Goal: Book appointment/travel/reservation: Book appointment/travel/reservation

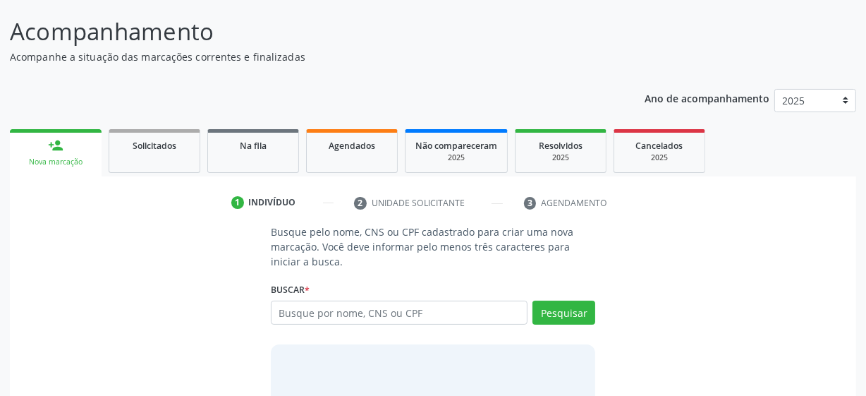
scroll to position [162, 0]
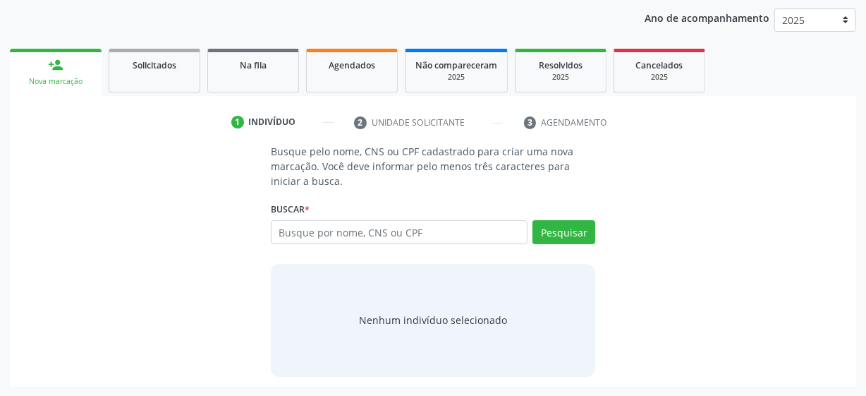
click at [420, 238] on input "text" at bounding box center [399, 232] width 257 height 24
type input "700007947961810"
click at [584, 234] on button "Pesquisar" at bounding box center [564, 232] width 63 height 24
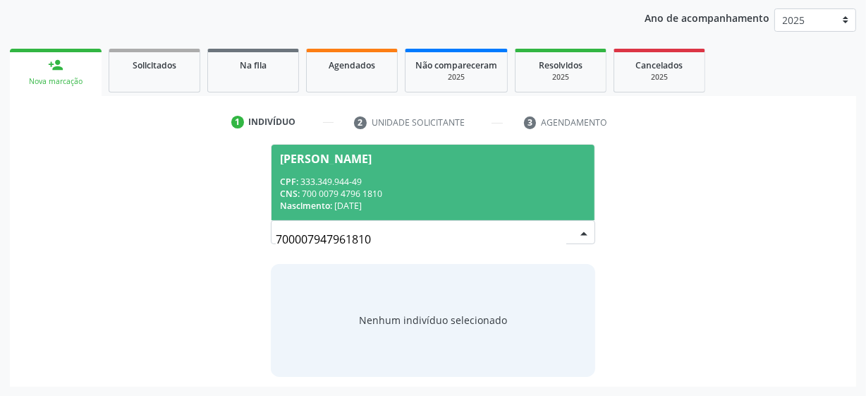
click at [372, 160] on div "[PERSON_NAME]" at bounding box center [326, 158] width 92 height 11
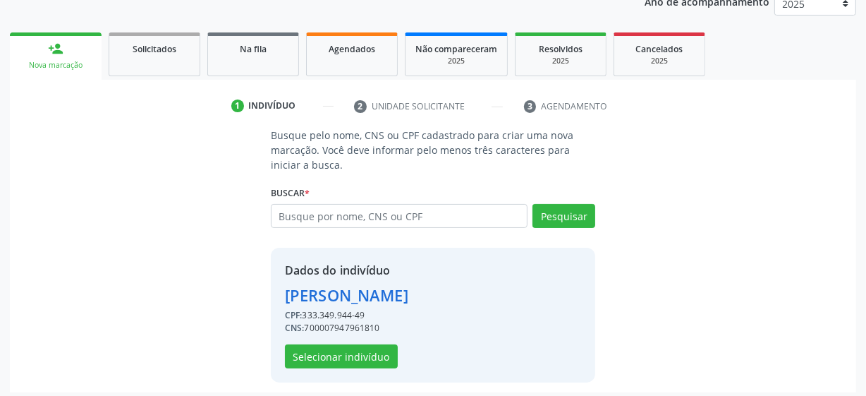
scroll to position [183, 0]
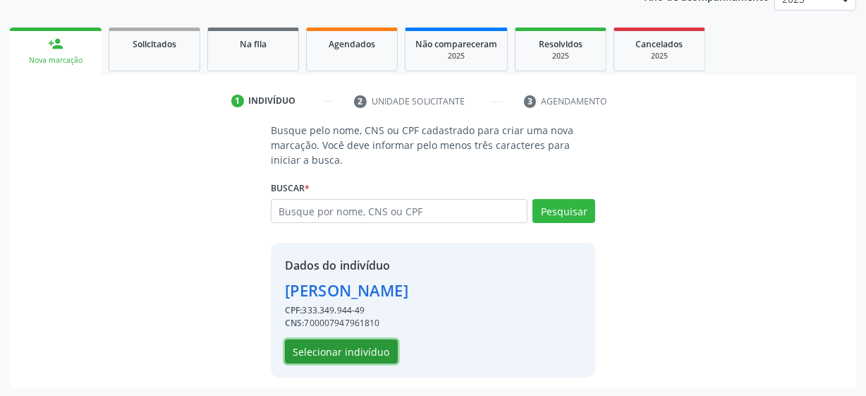
click at [356, 352] on button "Selecionar indivíduo" at bounding box center [341, 351] width 113 height 24
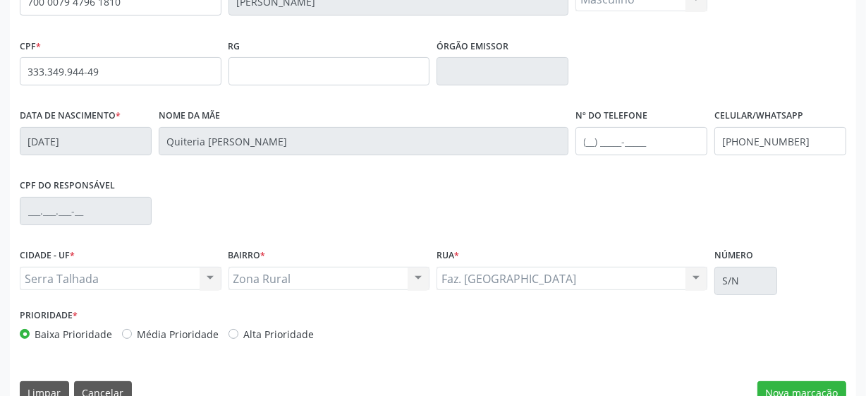
scroll to position [368, 0]
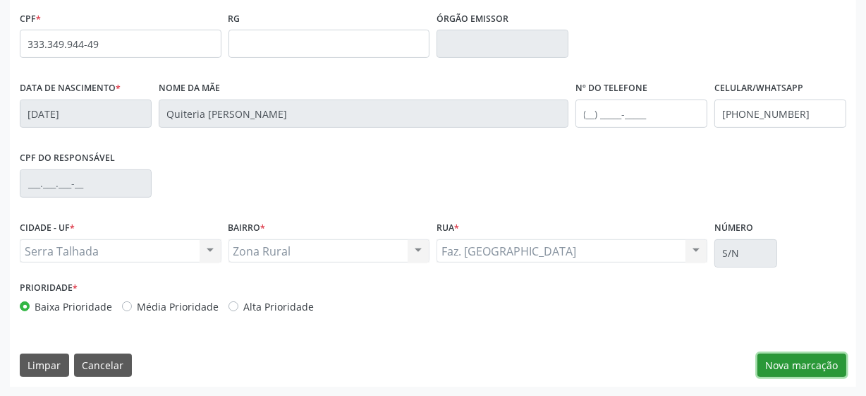
click at [814, 368] on button "Nova marcação" at bounding box center [802, 365] width 89 height 24
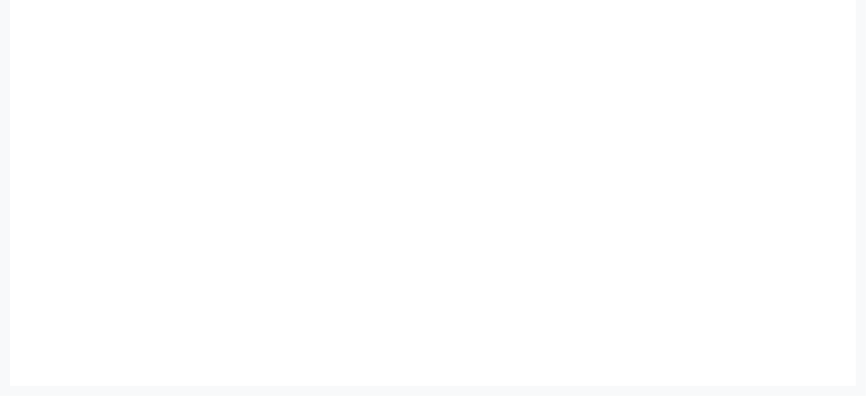
scroll to position [303, 0]
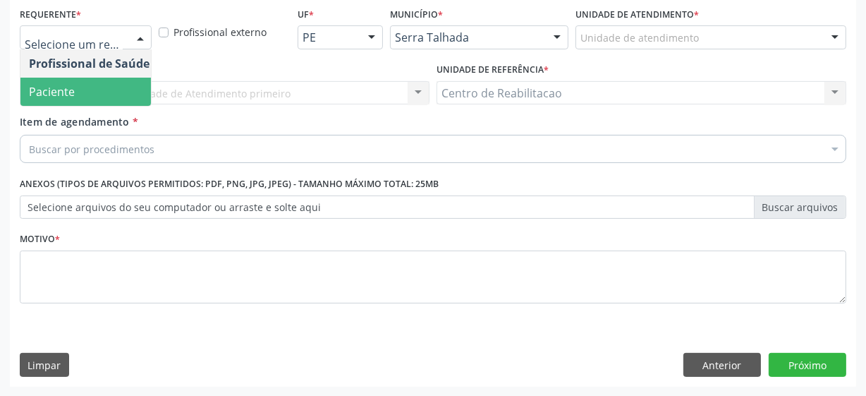
click at [95, 91] on span "Paciente" at bounding box center [89, 92] width 138 height 28
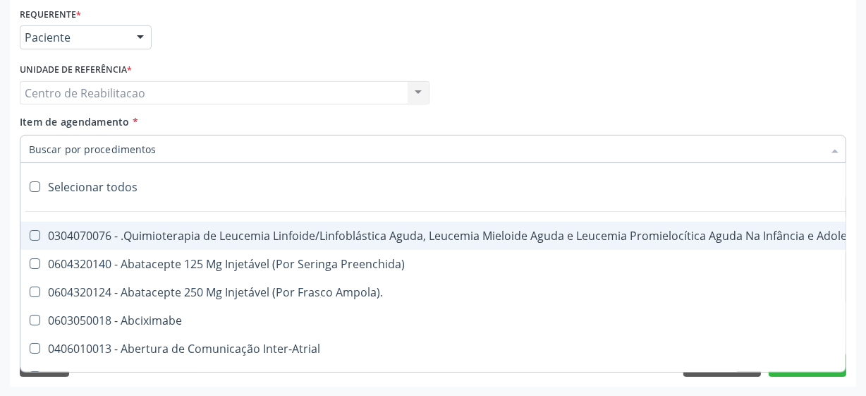
click at [553, 99] on div "Profissional Solicitante Por favor, selecione a Unidade de Atendimento primeiro…" at bounding box center [433, 86] width 834 height 55
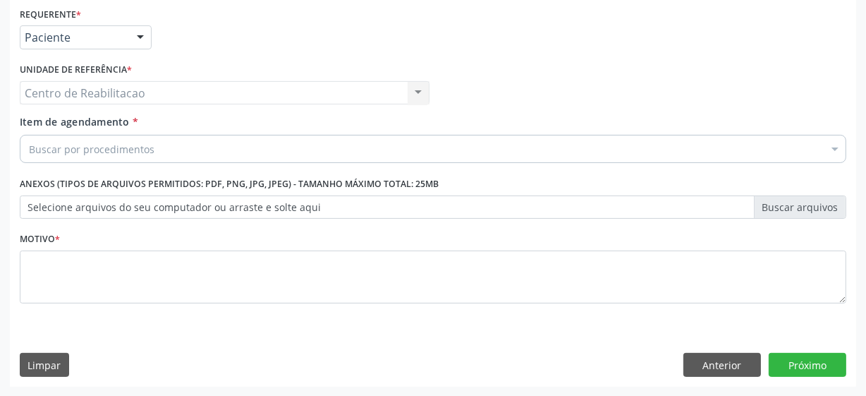
click at [374, 152] on div "Buscar por procedimentos" at bounding box center [433, 149] width 827 height 28
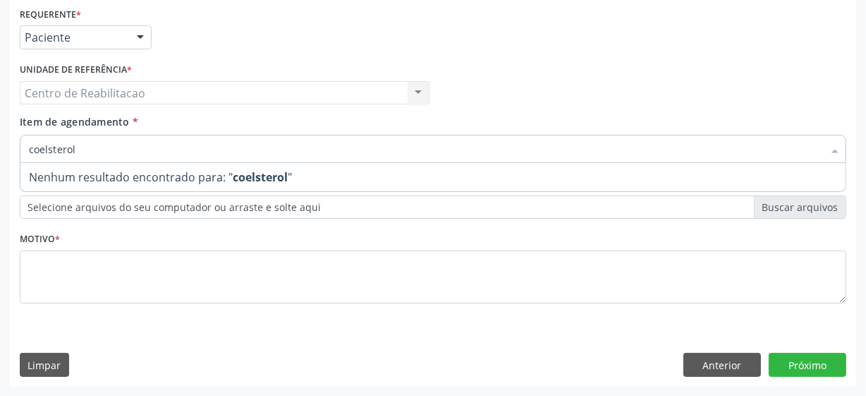
click at [222, 154] on input "coelsterol" at bounding box center [426, 149] width 794 height 28
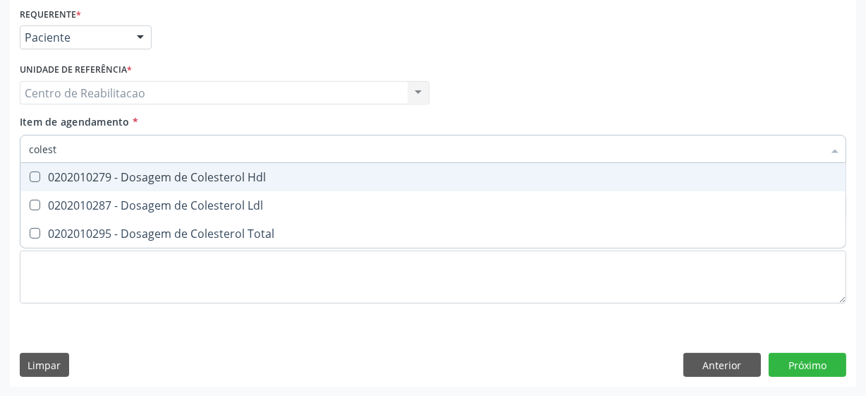
type input "coleste"
click at [37, 177] on Hdl at bounding box center [35, 176] width 11 height 11
click at [30, 177] on Hdl "checkbox" at bounding box center [24, 176] width 9 height 9
checkbox Hdl "true"
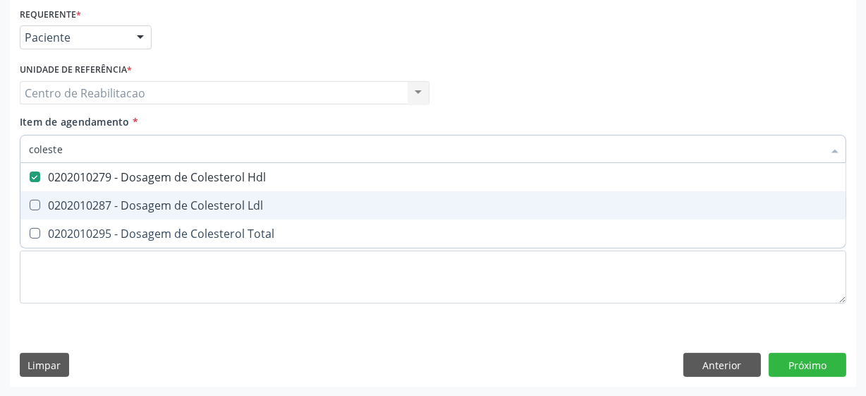
click at [39, 208] on Ldl at bounding box center [35, 205] width 11 height 11
click at [30, 208] on Ldl "checkbox" at bounding box center [24, 204] width 9 height 9
checkbox Ldl "true"
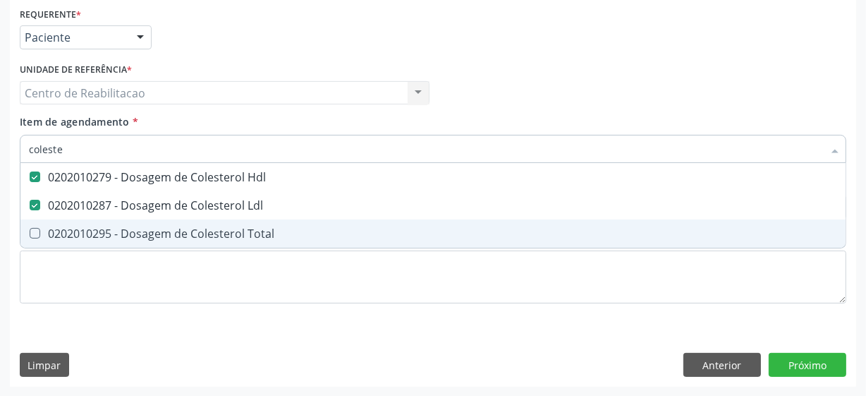
click at [35, 231] on Total at bounding box center [35, 233] width 11 height 11
click at [30, 231] on Total "checkbox" at bounding box center [24, 233] width 9 height 9
checkbox Total "true"
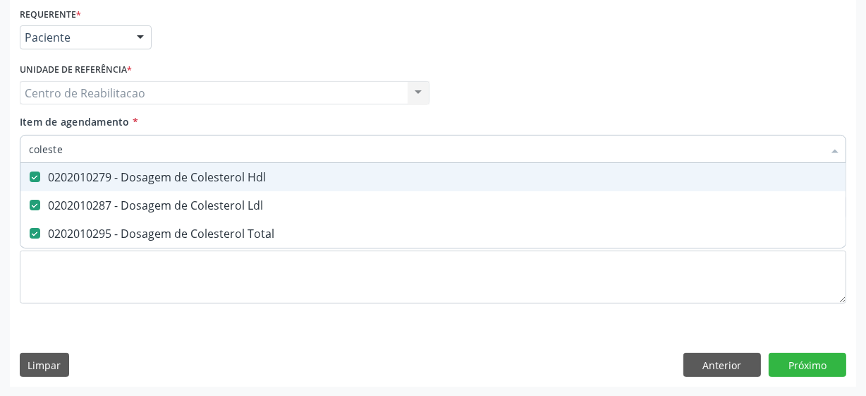
click at [77, 153] on input "coleste" at bounding box center [426, 149] width 794 height 28
type input "cr"
checkbox Hdl "false"
checkbox Ldl "false"
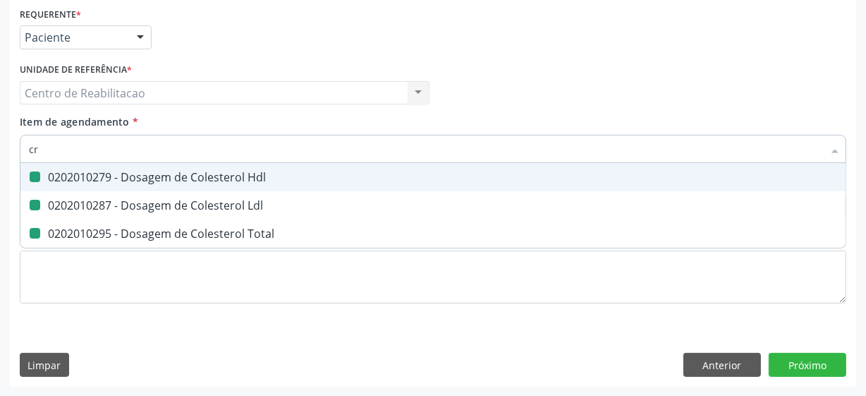
checkbox Total "false"
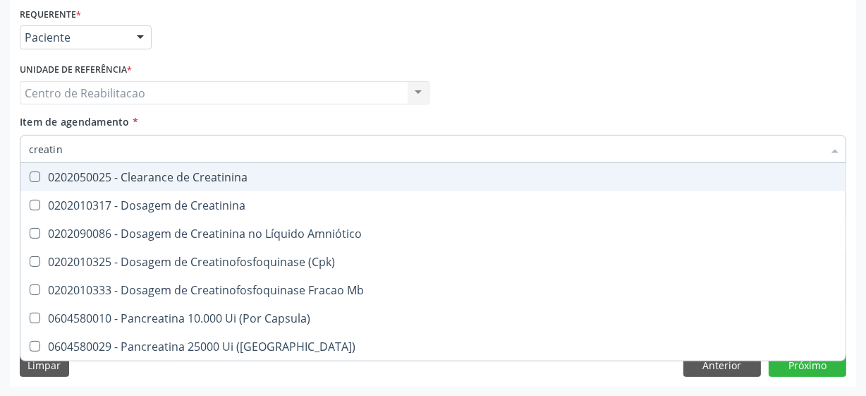
type input "creatini"
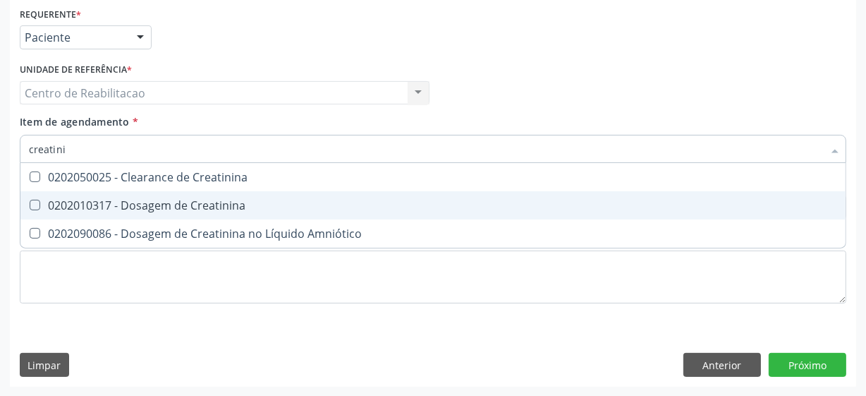
drag, startPoint x: 37, startPoint y: 205, endPoint x: 56, endPoint y: 174, distance: 36.4
click at [37, 203] on Creatinina at bounding box center [35, 205] width 11 height 11
click at [30, 203] on Creatinina "checkbox" at bounding box center [24, 204] width 9 height 9
checkbox Creatinina "true"
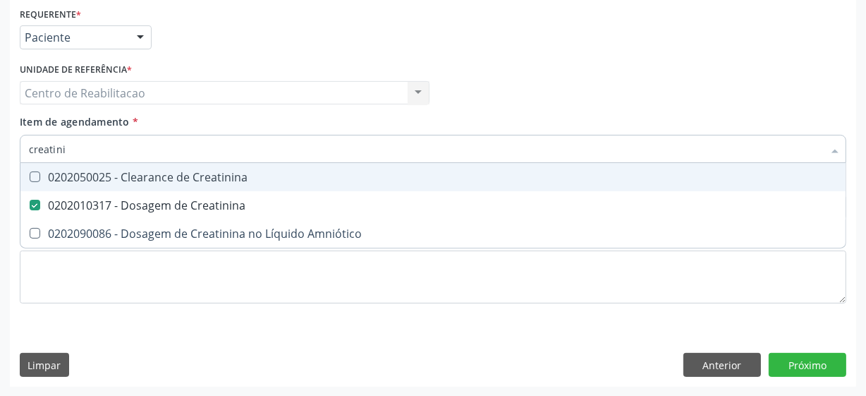
click at [70, 149] on input "creatini" at bounding box center [426, 149] width 794 height 28
type input "gl"
checkbox Creatinina "false"
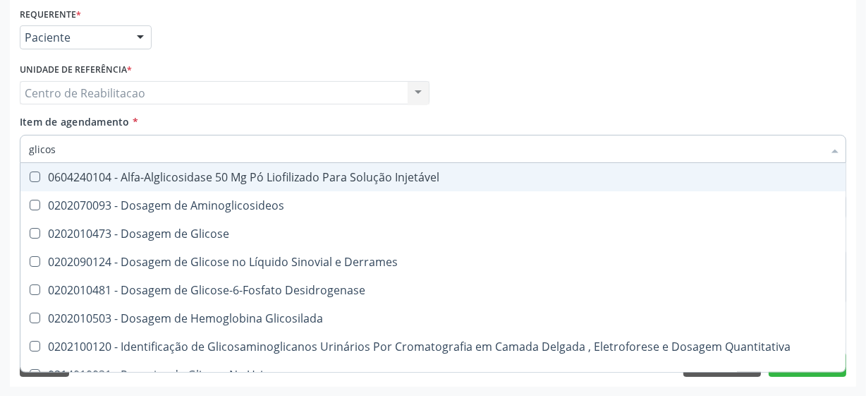
type input "glicose"
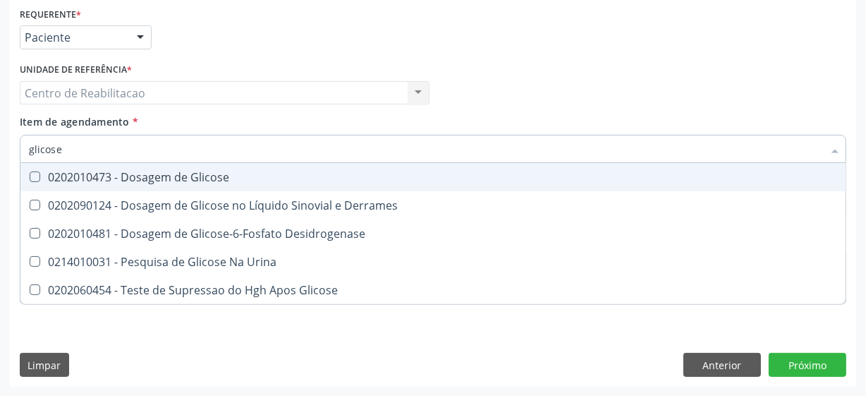
drag, startPoint x: 37, startPoint y: 176, endPoint x: 55, endPoint y: 147, distance: 33.3
click at [37, 174] on Glicose at bounding box center [35, 176] width 11 height 11
click at [30, 174] on Glicose "checkbox" at bounding box center [24, 176] width 9 height 9
checkbox Glicose "true"
click at [56, 145] on input "glicose" at bounding box center [426, 149] width 794 height 28
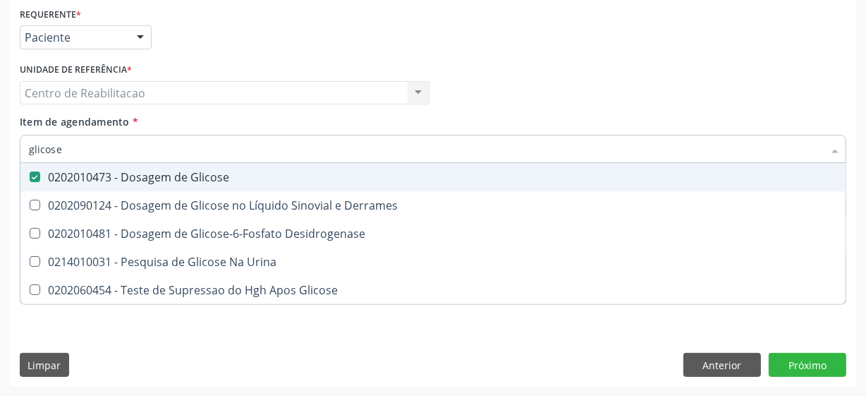
click at [56, 145] on input "glicose" at bounding box center [426, 149] width 794 height 28
type input "gl"
checkbox Glicose "false"
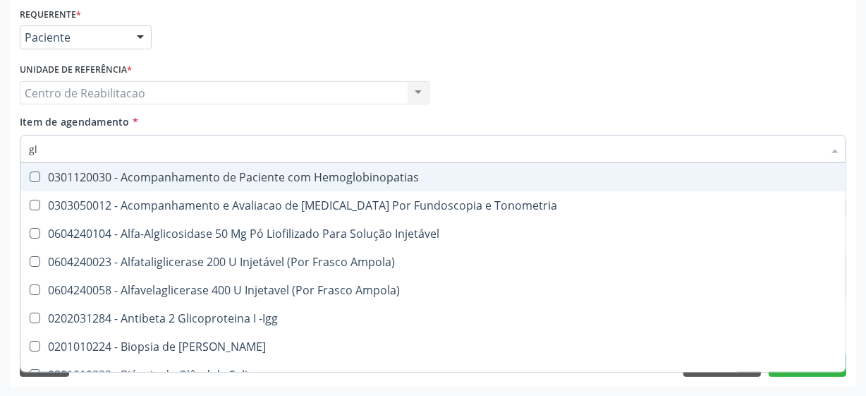
type input "gli"
checkbox \(Confirmatorio\) "true"
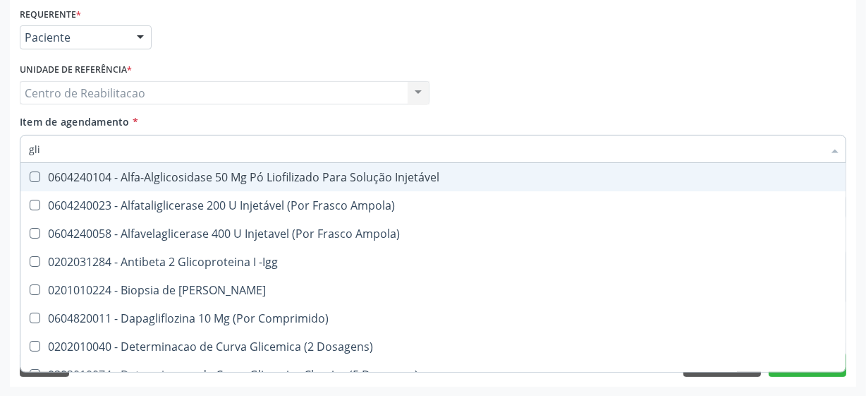
type input "glic"
checkbox Aminoglicosideos "true"
checkbox Glicose "false"
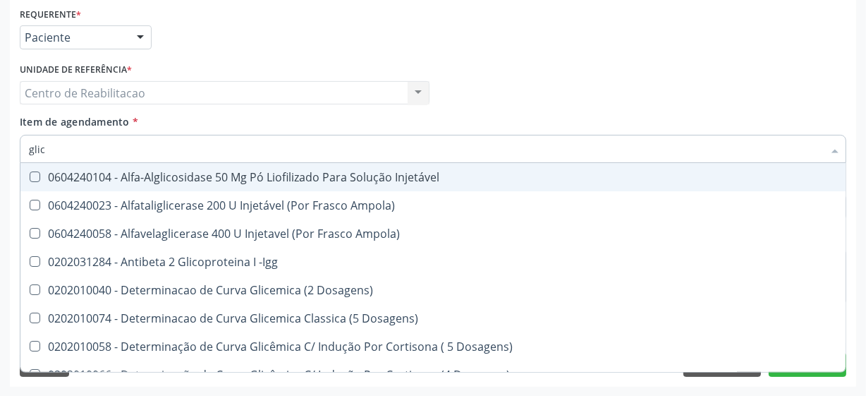
type input "glico"
checkbox Dosagens\) "true"
checkbox Glicose "false"
type input "glicos"
checkbox Ampola\) "true"
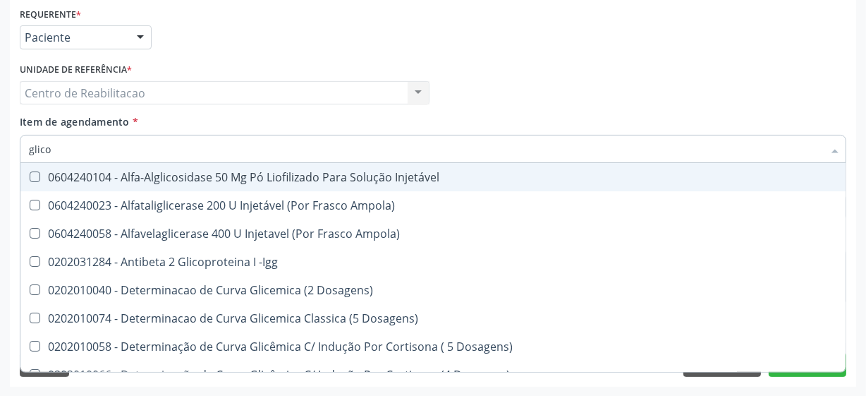
checkbox Dosagens\) "false"
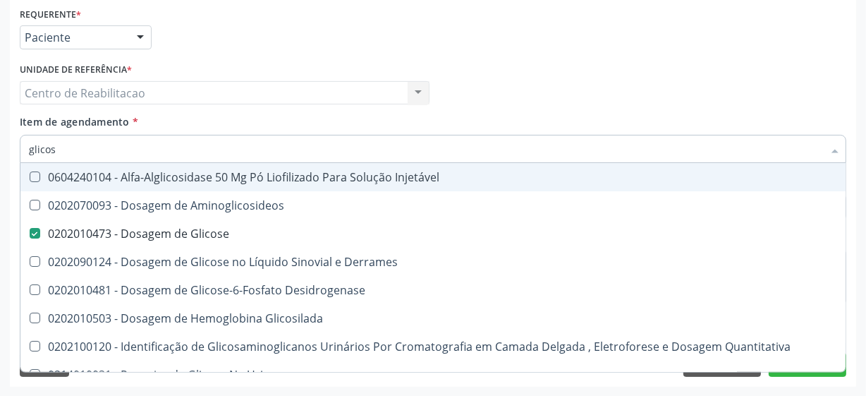
type input "glicosi"
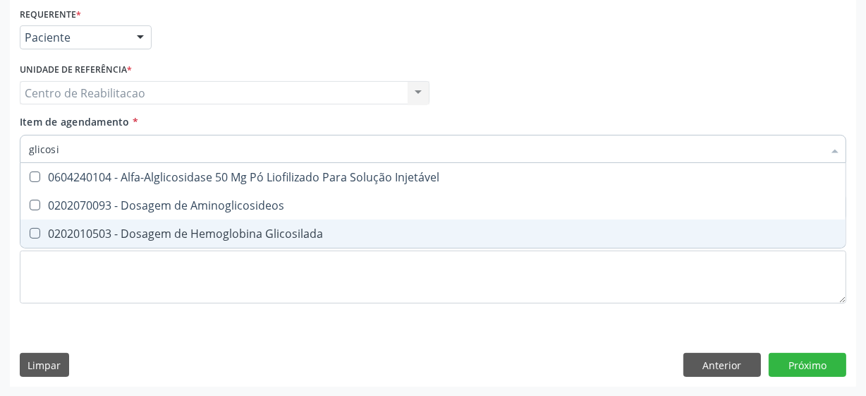
drag, startPoint x: 34, startPoint y: 232, endPoint x: 40, endPoint y: 208, distance: 24.6
click at [34, 231] on Glicosilada at bounding box center [35, 233] width 11 height 11
click at [30, 231] on Glicosilada "checkbox" at bounding box center [24, 233] width 9 height 9
checkbox Glicosilada "true"
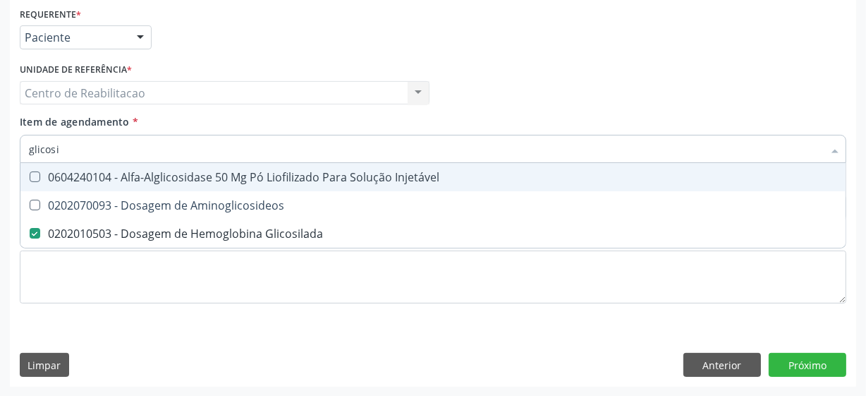
click at [63, 149] on input "glicosi" at bounding box center [426, 149] width 794 height 28
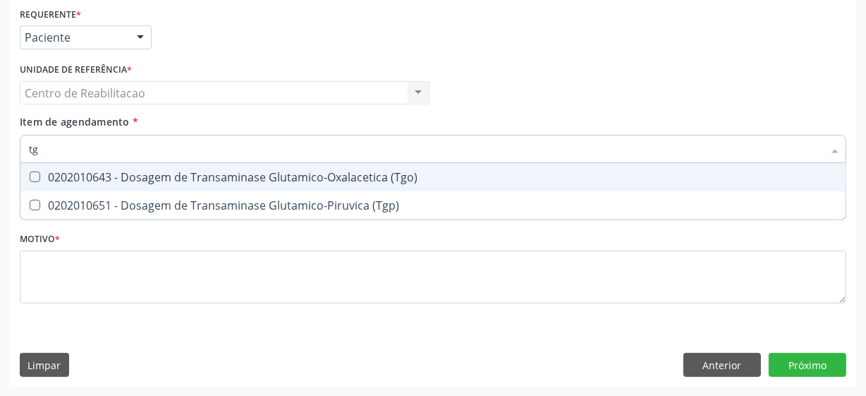
type input "tgo"
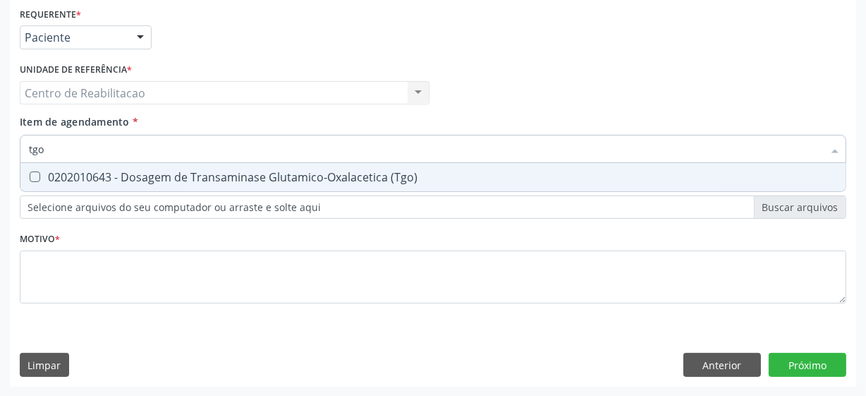
drag, startPoint x: 35, startPoint y: 176, endPoint x: 41, endPoint y: 158, distance: 19.2
click at [35, 176] on \(Tgo\) at bounding box center [35, 176] width 11 height 11
click at [30, 176] on \(Tgo\) "checkbox" at bounding box center [24, 176] width 9 height 9
checkbox \(Tgo\) "true"
click at [46, 152] on input "tgo" at bounding box center [426, 149] width 794 height 28
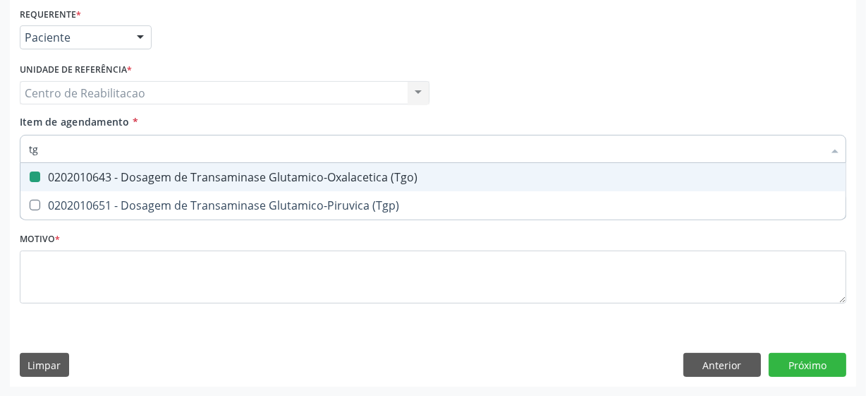
type input "tgp"
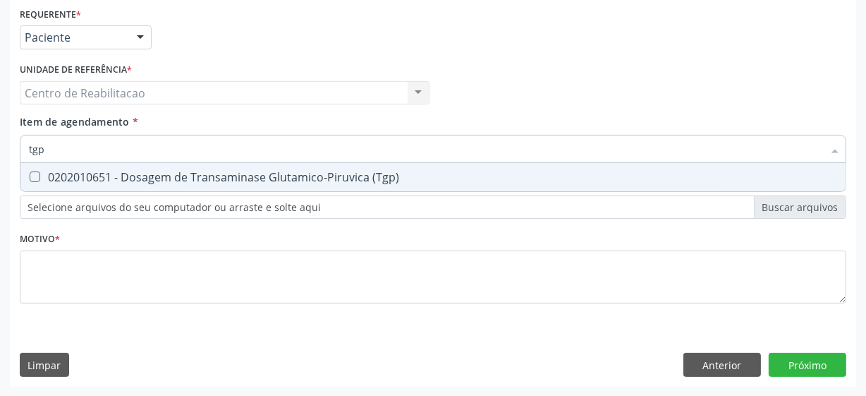
click at [34, 180] on \(Tgp\) at bounding box center [35, 176] width 11 height 11
click at [30, 180] on \(Tgp\) "checkbox" at bounding box center [24, 176] width 9 height 9
checkbox \(Tgp\) "true"
click at [80, 155] on input "tgp" at bounding box center [426, 149] width 794 height 28
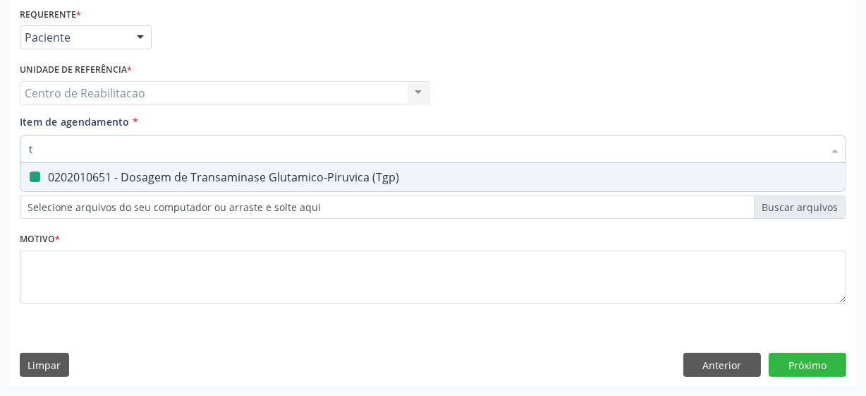
type input "tr"
checkbox \(Tgp\) "false"
type input "triglice"
click at [32, 174] on Triglicerideos at bounding box center [35, 176] width 11 height 11
click at [30, 174] on Triglicerideos "checkbox" at bounding box center [24, 176] width 9 height 9
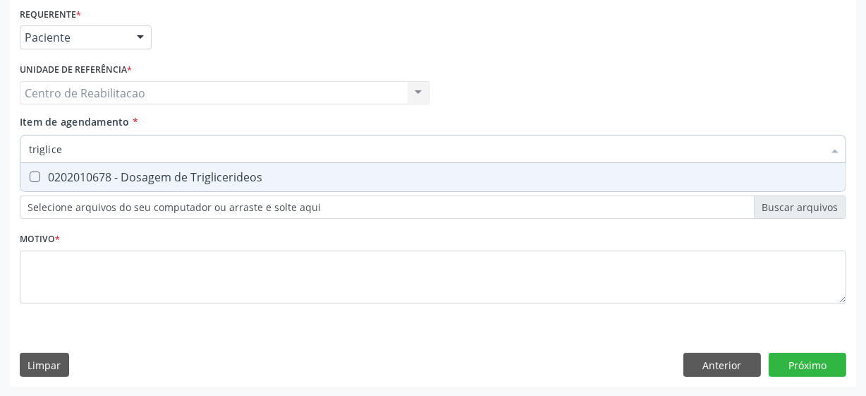
checkbox Triglicerideos "true"
click at [93, 149] on input "triglice" at bounding box center [426, 149] width 794 height 28
type input "ureia"
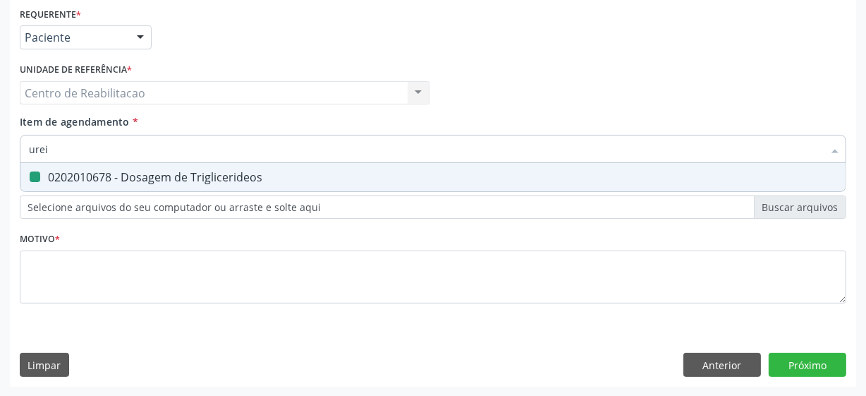
checkbox Triglicerideos "false"
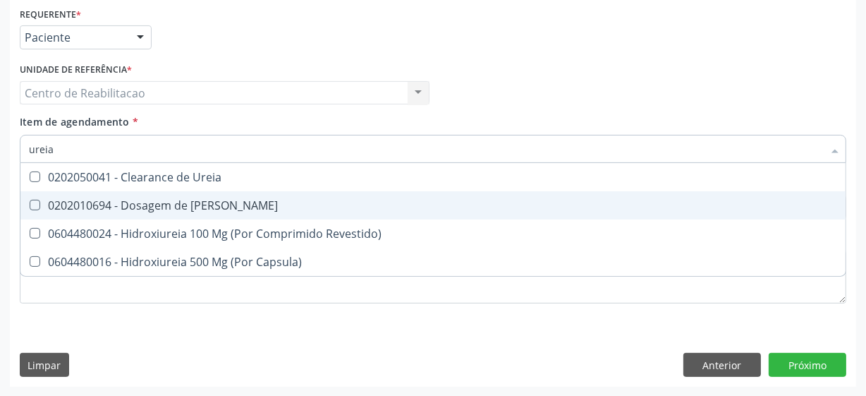
click at [36, 205] on Ureia at bounding box center [35, 205] width 11 height 11
click at [30, 205] on Ureia "checkbox" at bounding box center [24, 204] width 9 height 9
checkbox Ureia "true"
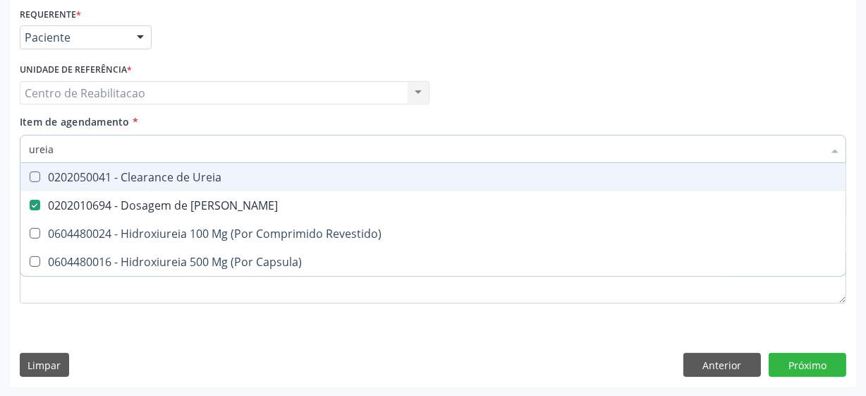
click at [84, 150] on input "ureia" at bounding box center [426, 149] width 794 height 28
type input "vi"
checkbox Ureia "false"
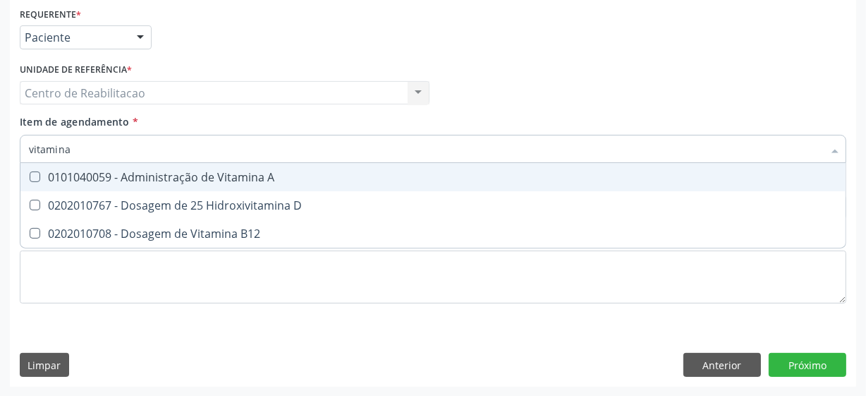
type input "vitamina d"
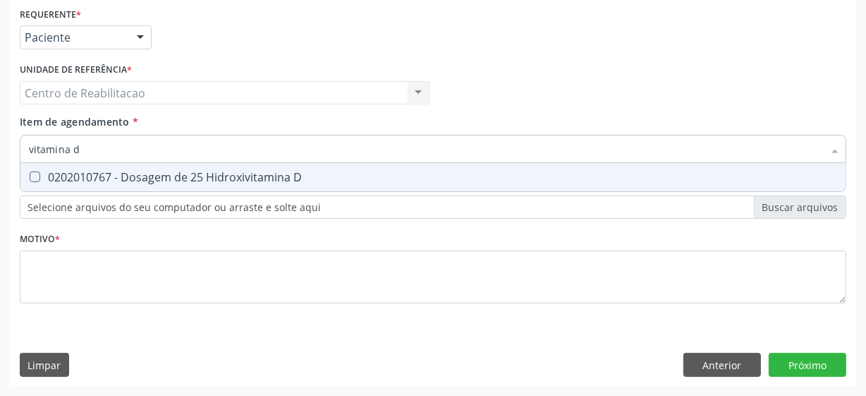
click at [40, 174] on D at bounding box center [35, 176] width 11 height 11
click at [30, 174] on D "checkbox" at bounding box center [24, 176] width 9 height 9
checkbox D "true"
click at [91, 147] on input "vitamina d" at bounding box center [426, 149] width 794 height 28
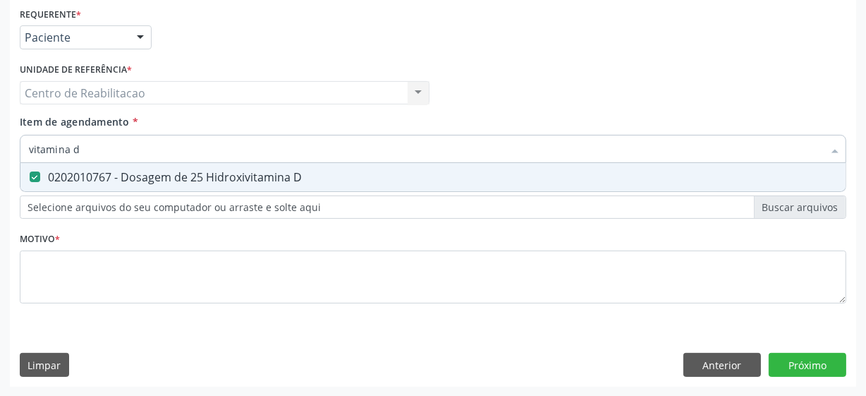
click at [91, 147] on input "vitamina d" at bounding box center [426, 149] width 794 height 28
checkbox D "false"
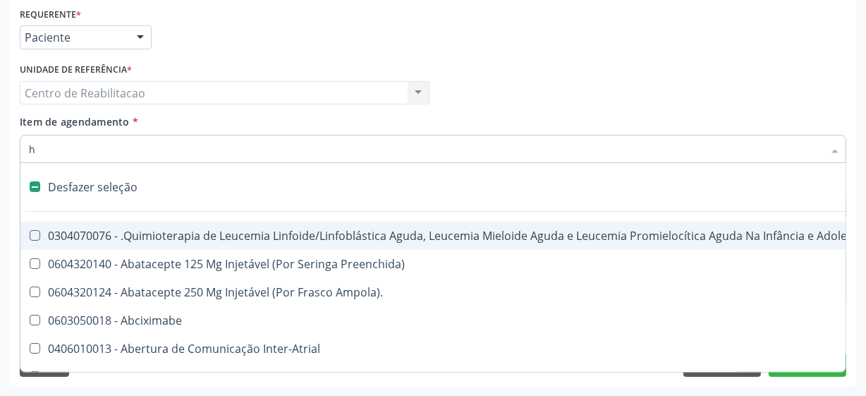
type input "he"
checkbox Cística "true"
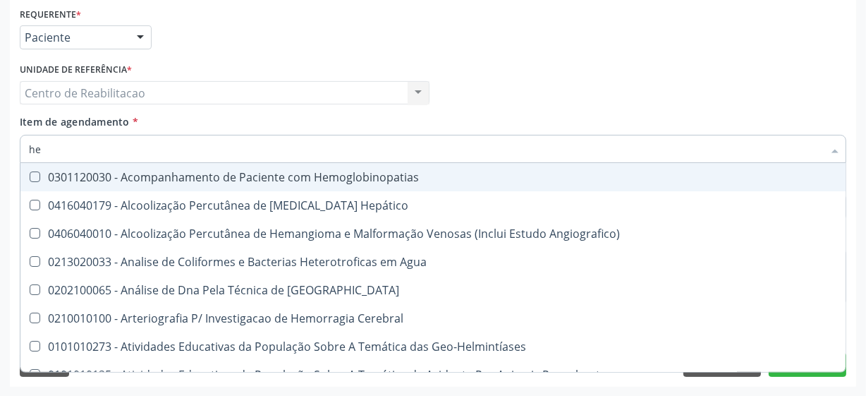
type input "hem"
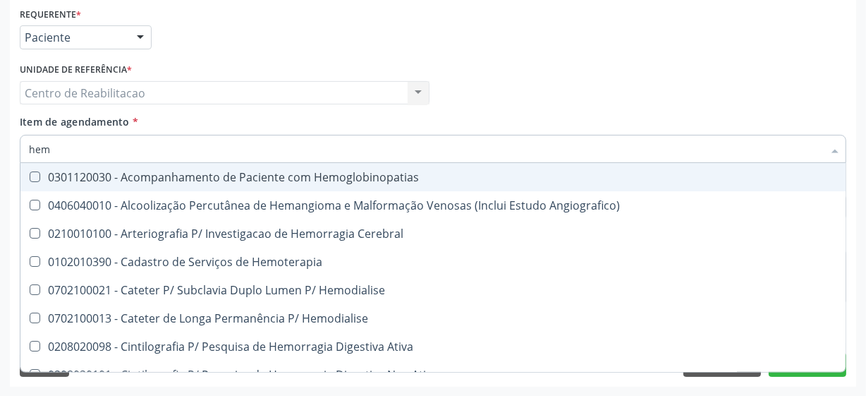
checkbox Glicosilada "true"
checkbox Hematocrito "false"
type input "hemo"
checkbox Hemacias "true"
checkbox Glicosilada "false"
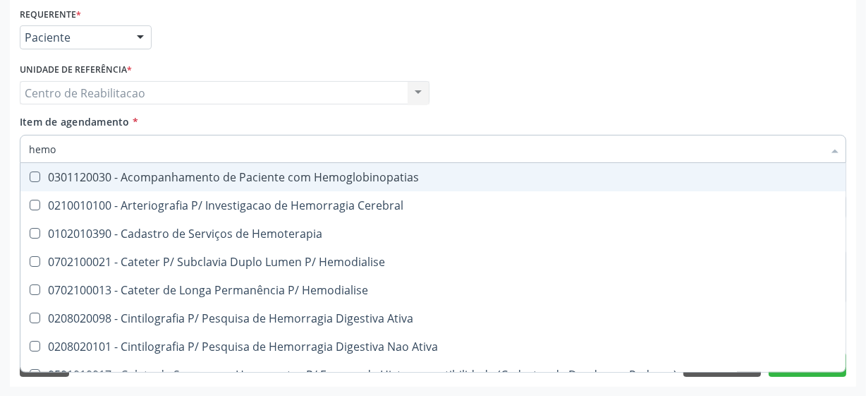
type input "hemog"
checkbox Tardio\) "true"
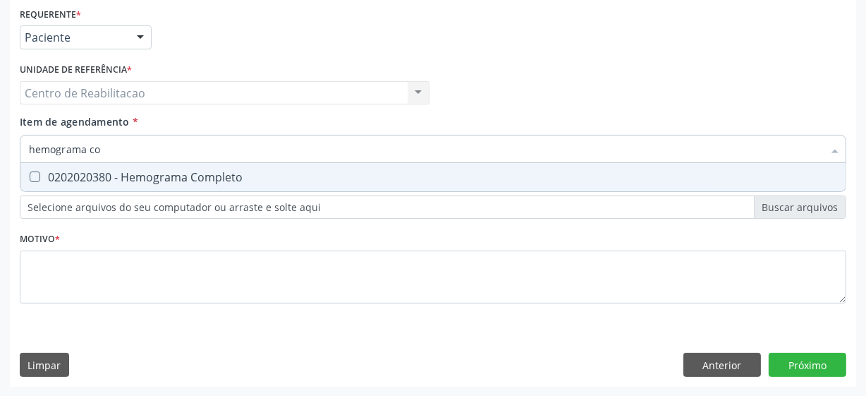
type input "hemograma com"
click at [32, 178] on Completo at bounding box center [35, 176] width 11 height 11
click at [30, 178] on Completo "checkbox" at bounding box center [24, 176] width 9 height 9
checkbox Completo "true"
click at [149, 148] on input "hemograma com" at bounding box center [426, 149] width 794 height 28
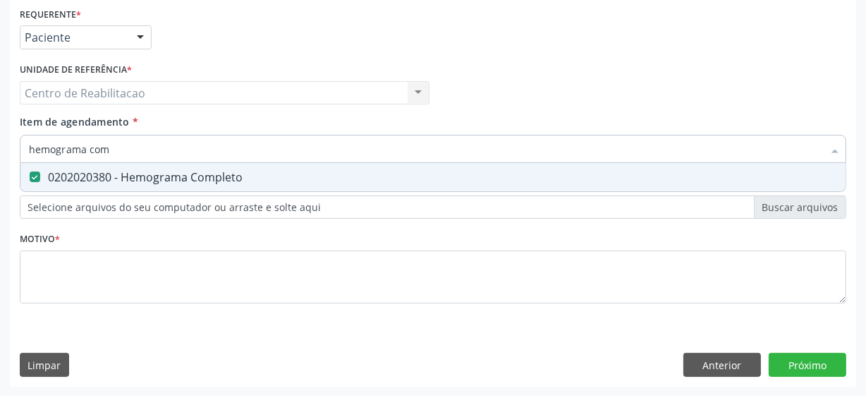
click at [149, 148] on input "hemograma com" at bounding box center [426, 149] width 794 height 28
type input "psa"
click at [31, 179] on \(Psa\) at bounding box center [35, 176] width 11 height 11
click at [30, 179] on \(Psa\) "checkbox" at bounding box center [24, 176] width 9 height 9
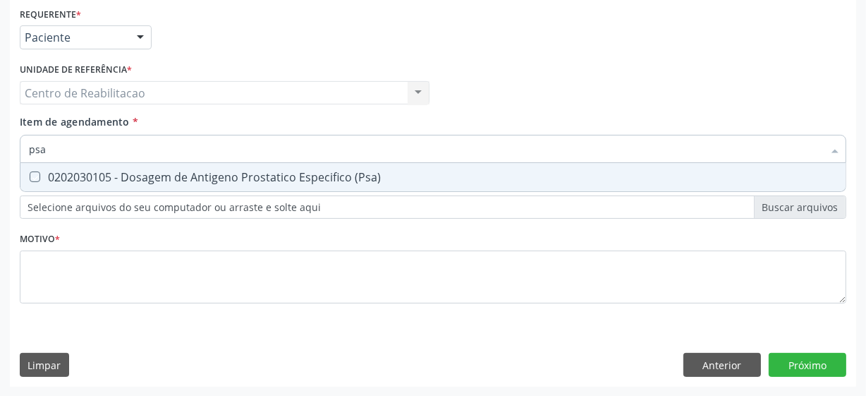
checkbox \(Psa\) "true"
click at [54, 149] on input "psa" at bounding box center [426, 149] width 794 height 28
type input "san"
checkbox \(Psa\) "false"
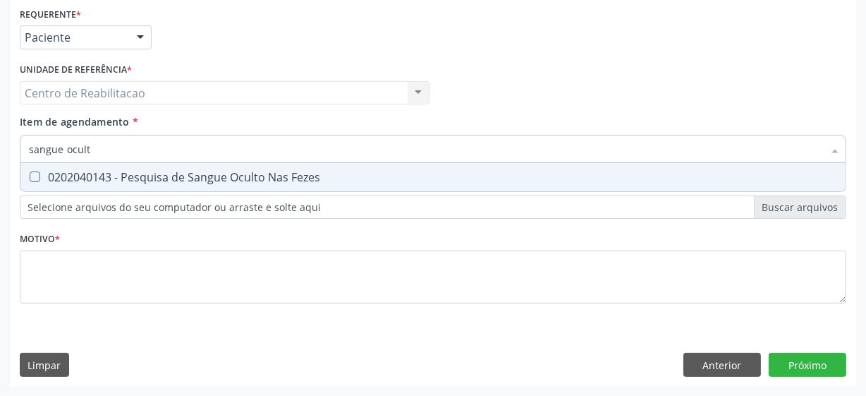
type input "sangue oculto"
click at [35, 176] on Fezes at bounding box center [35, 176] width 11 height 11
click at [30, 176] on Fezes "checkbox" at bounding box center [24, 176] width 9 height 9
checkbox Fezes "true"
click at [109, 140] on input "sangue oculto" at bounding box center [426, 149] width 794 height 28
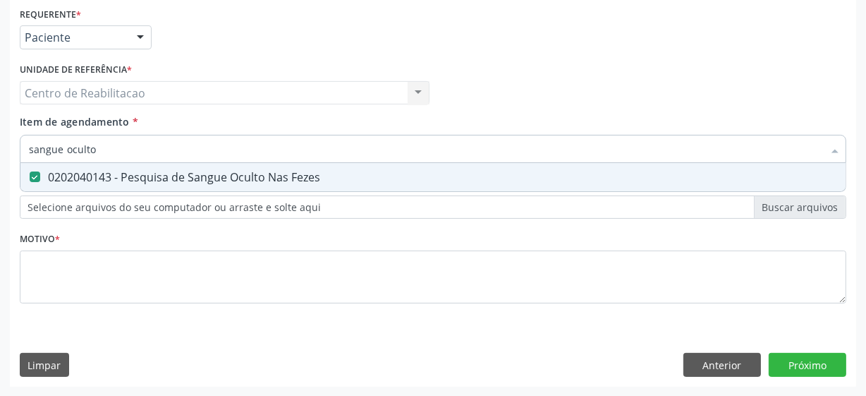
click at [109, 140] on input "sangue oculto" at bounding box center [426, 149] width 794 height 28
type input "sed"
checkbox Fezes "false"
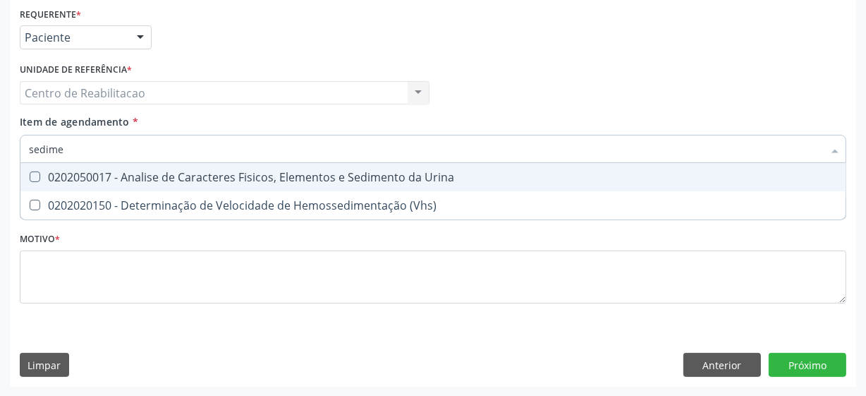
type input "sedimen"
click at [30, 176] on Urina at bounding box center [35, 176] width 11 height 11
click at [29, 176] on Urina "checkbox" at bounding box center [24, 176] width 9 height 9
checkbox Urina "true"
click at [95, 150] on input "sedimen" at bounding box center [426, 149] width 794 height 28
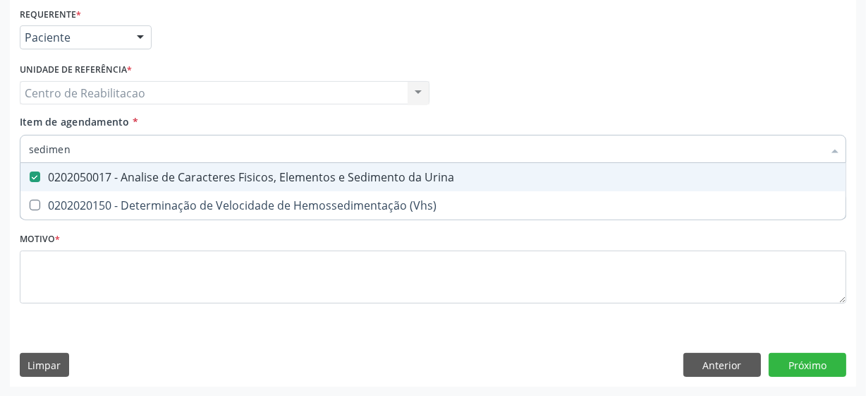
click at [95, 150] on input "sedimen" at bounding box center [426, 149] width 794 height 28
type input "mi"
checkbox Urina "false"
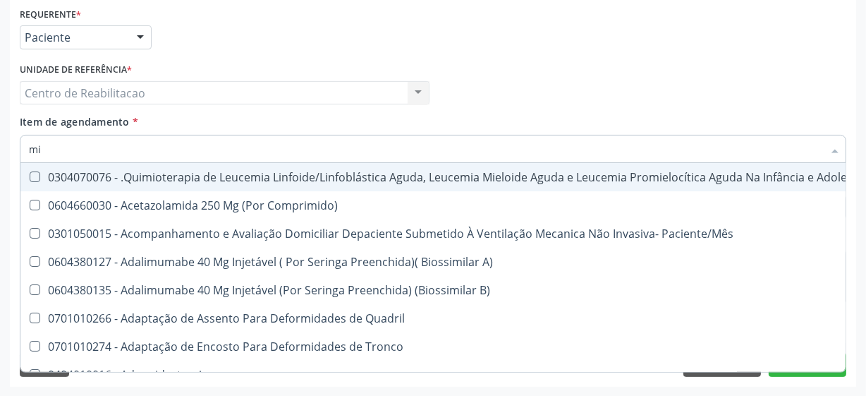
type input "mic"
checkbox Especializada "true"
checkbox Multiprofissional\ "true"
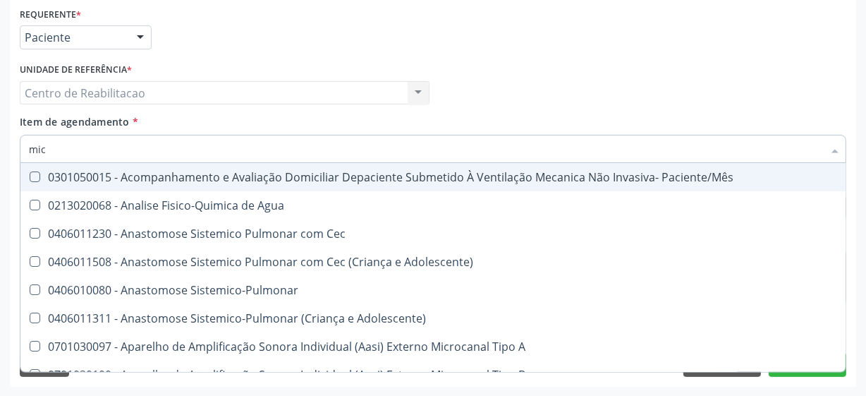
type input "micr"
checkbox \(Tgo\) "false"
checkbox \(Tgp\) "false"
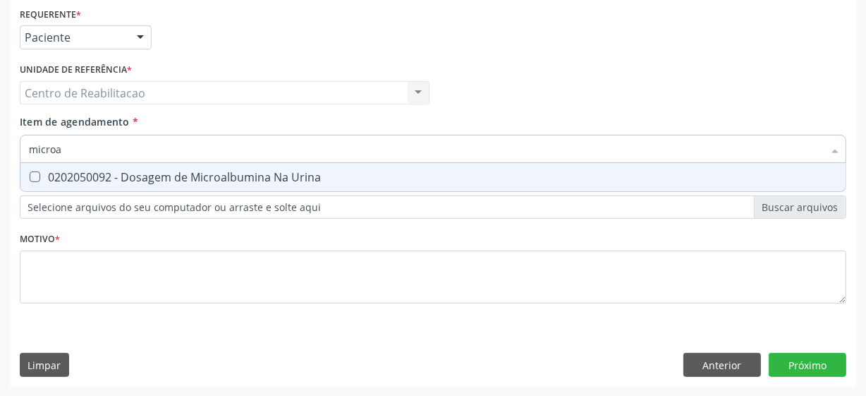
type input "microal"
click at [32, 179] on Urina at bounding box center [35, 176] width 11 height 11
click at [30, 179] on Urina "checkbox" at bounding box center [24, 176] width 9 height 9
checkbox Urina "true"
drag, startPoint x: 79, startPoint y: 137, endPoint x: 79, endPoint y: 149, distance: 12.0
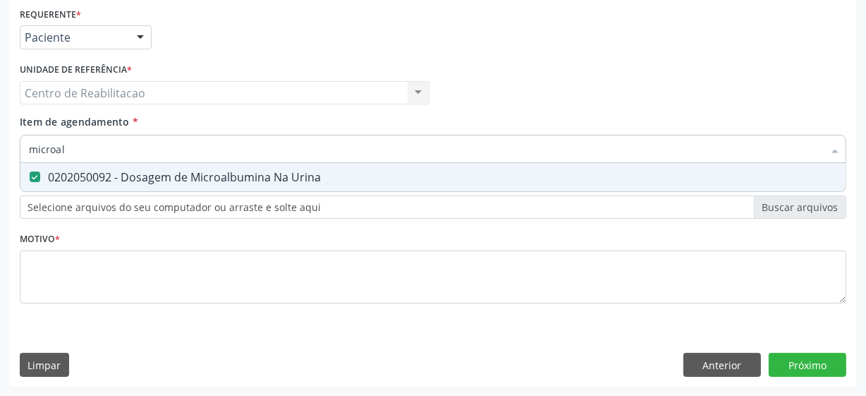
click at [79, 145] on input "microal" at bounding box center [426, 149] width 794 height 28
click at [79, 149] on input "microal" at bounding box center [426, 149] width 794 height 28
type input "estra"
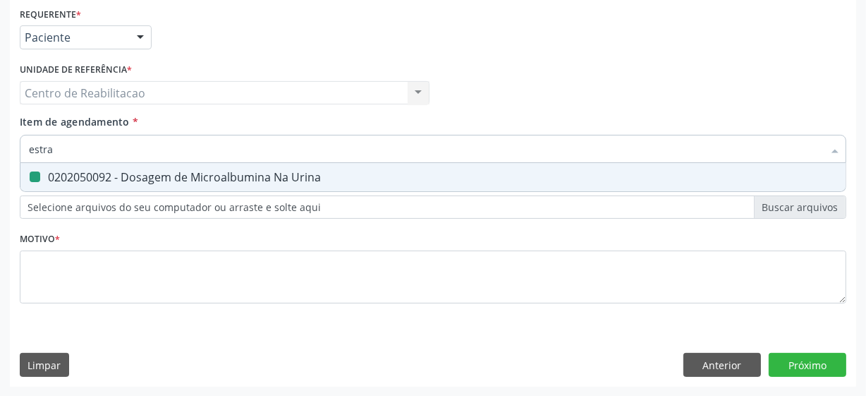
checkbox Urina "false"
type input "[MEDICAL_DATA]"
click at [36, 175] on Estradiol at bounding box center [35, 176] width 11 height 11
click at [30, 175] on Estradiol "checkbox" at bounding box center [24, 176] width 9 height 9
checkbox Estradiol "true"
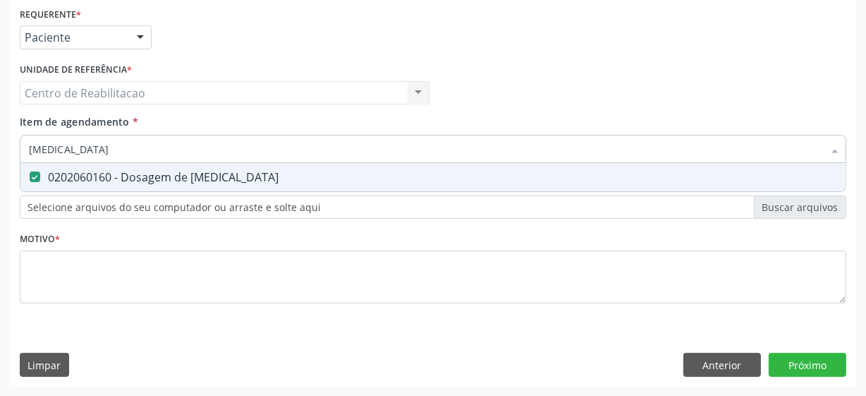
click at [85, 150] on input "[MEDICAL_DATA]" at bounding box center [426, 149] width 794 height 28
type input "("
checkbox Estradiol "false"
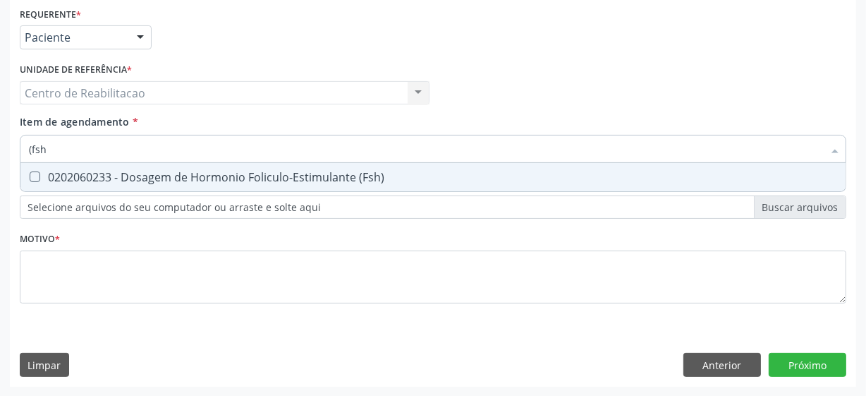
type input "(fsh)"
click at [35, 176] on \(Fsh\) at bounding box center [35, 176] width 11 height 11
click at [30, 176] on \(Fsh\) "checkbox" at bounding box center [24, 176] width 9 height 9
checkbox \(Fsh\) "true"
click at [64, 151] on input "(fsh)" at bounding box center [426, 149] width 794 height 28
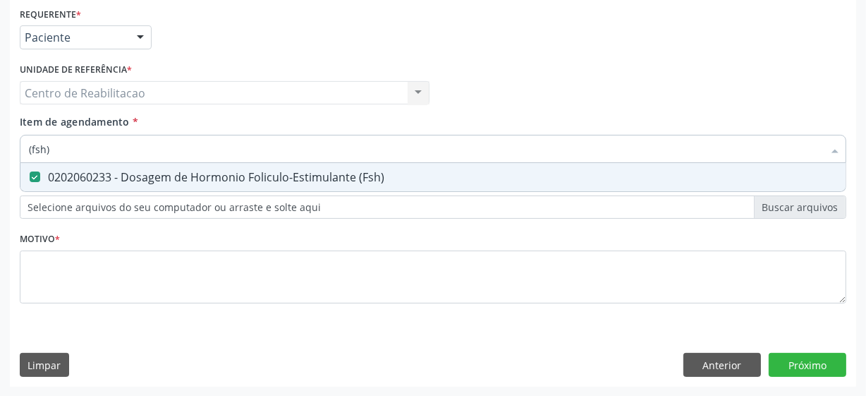
click at [64, 151] on input "(fsh)" at bounding box center [426, 149] width 794 height 28
type input "("
checkbox \(Fsh\) "false"
type input "(lh)"
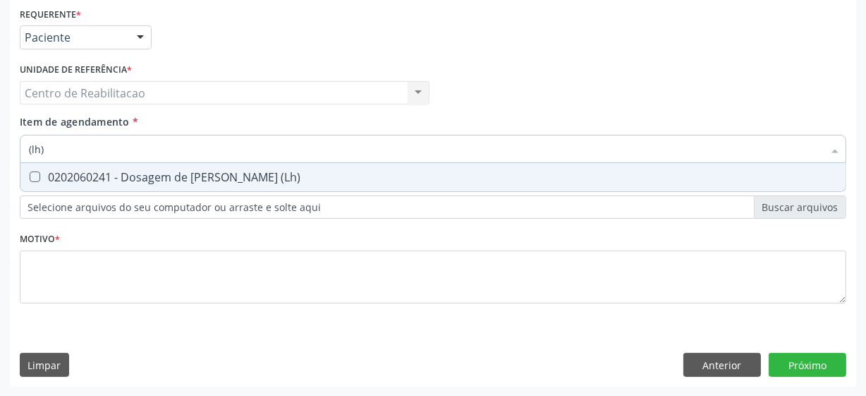
click at [35, 173] on \(Lh\) at bounding box center [35, 176] width 11 height 11
click at [30, 173] on \(Lh\) "checkbox" at bounding box center [24, 176] width 9 height 9
checkbox \(Lh\) "true"
click at [52, 147] on input "(lh)" at bounding box center [426, 149] width 794 height 28
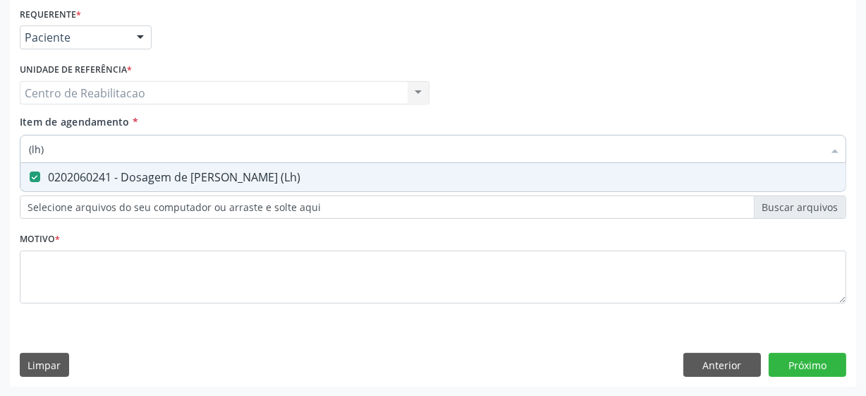
click at [52, 147] on input "(lh)" at bounding box center [426, 149] width 794 height 28
type input "test"
checkbox \(Lh\) "false"
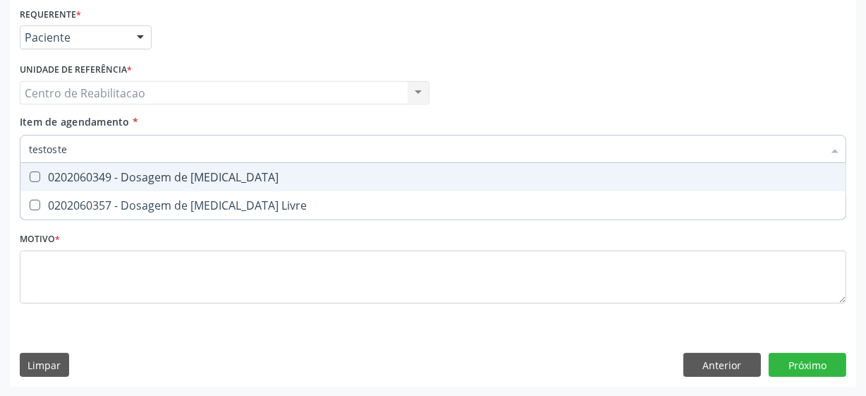
type input "testoster"
click at [33, 173] on Testosterona at bounding box center [35, 176] width 11 height 11
click at [30, 173] on Testosterona "checkbox" at bounding box center [24, 176] width 9 height 9
checkbox Testosterona "true"
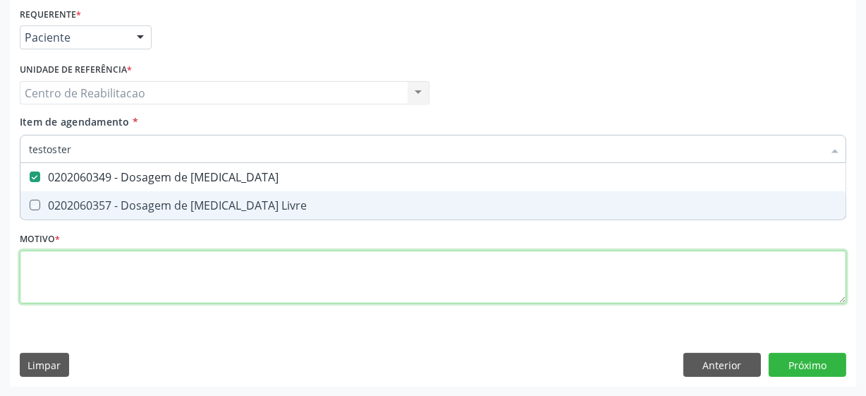
click at [80, 273] on div "Requerente * Paciente Profissional de Saúde Paciente Nenhum resultado encontrad…" at bounding box center [433, 164] width 827 height 320
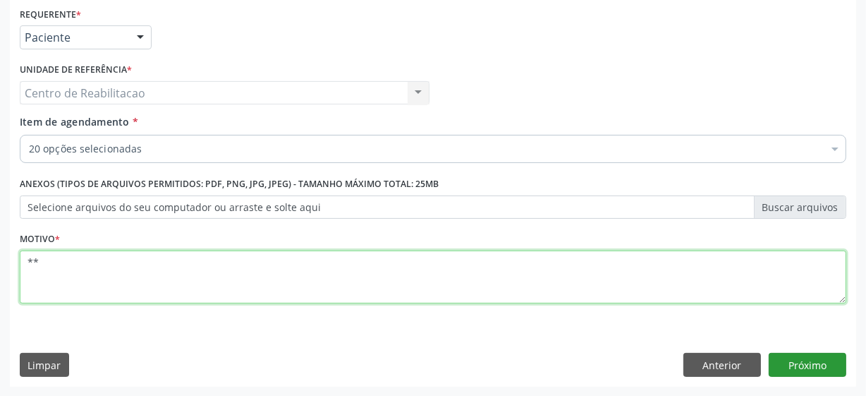
type textarea "**"
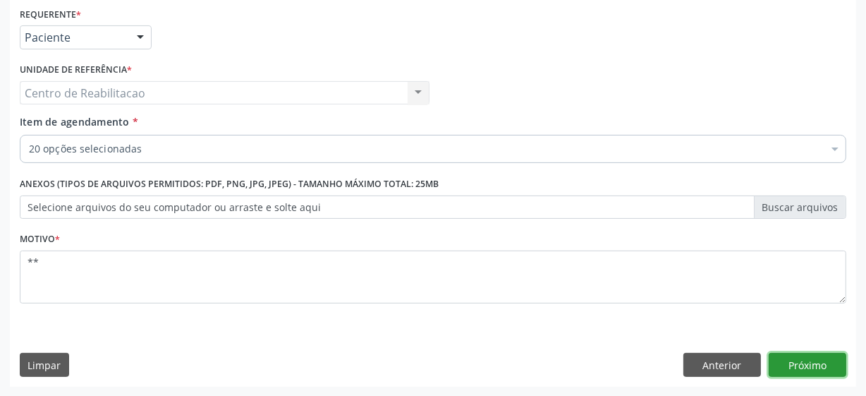
click at [818, 367] on button "Próximo" at bounding box center [808, 365] width 78 height 24
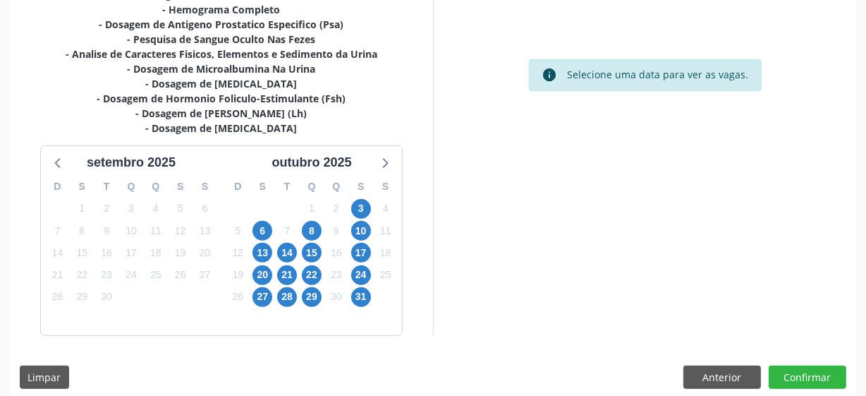
scroll to position [499, 0]
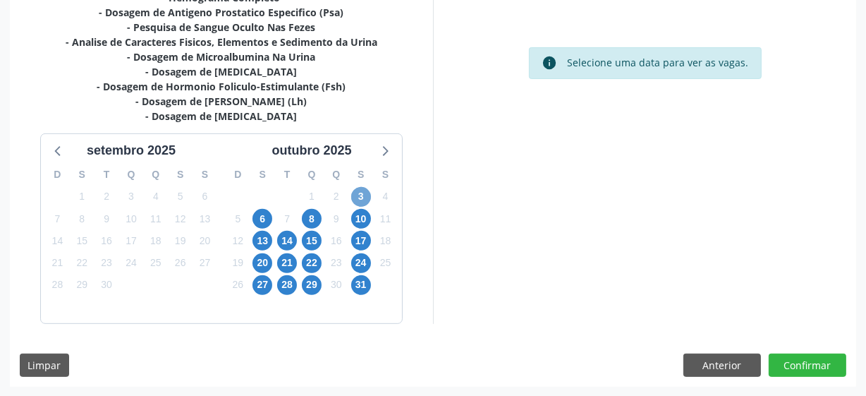
click at [359, 194] on span "3" at bounding box center [361, 197] width 20 height 20
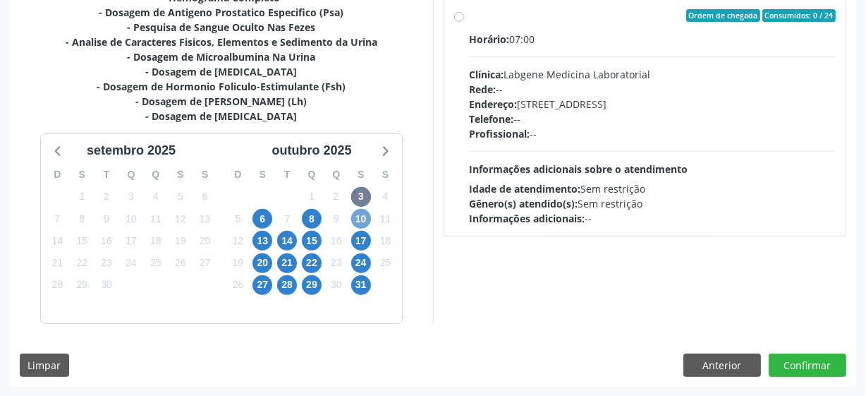
click at [361, 217] on span "10" at bounding box center [361, 219] width 20 height 20
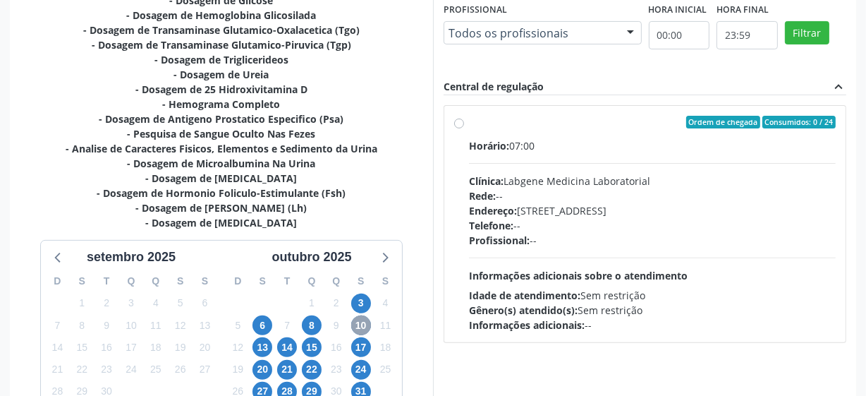
scroll to position [370, 0]
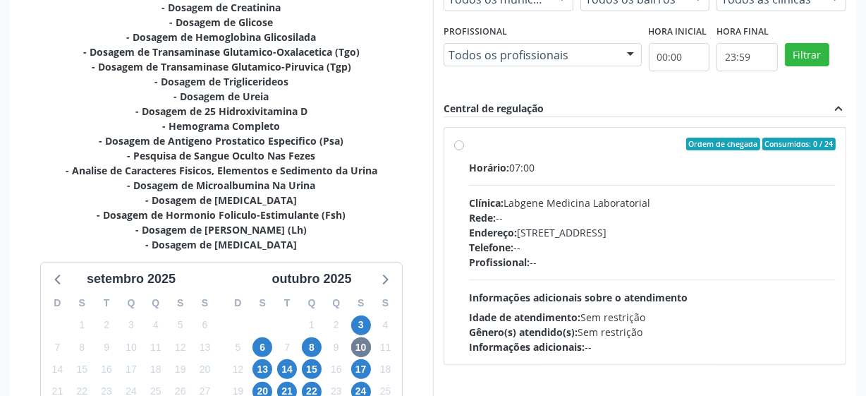
click at [469, 144] on label "Ordem de chegada Consumidos: 0 / 24 Horário: 07:00 Clínica: Labgene Medicina La…" at bounding box center [652, 246] width 367 height 217
click at [460, 144] on input "Ordem de chegada Consumidos: 0 / 24 Horário: 07:00 Clínica: Labgene Medicina La…" at bounding box center [459, 144] width 10 height 13
radio input "true"
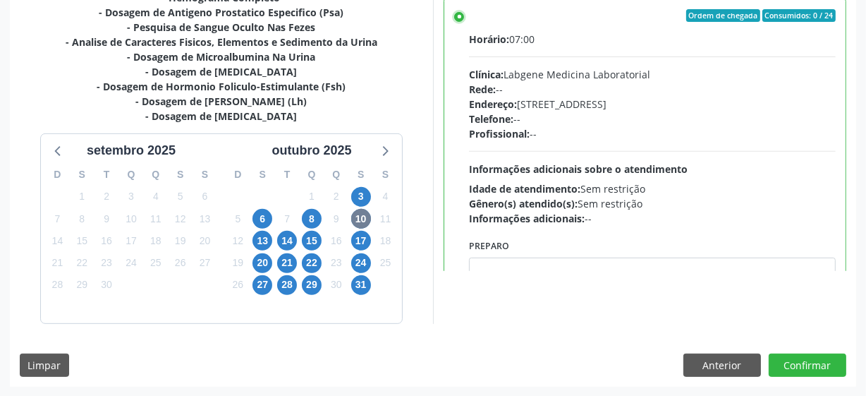
scroll to position [0, 0]
click at [800, 366] on button "Confirmar" at bounding box center [808, 365] width 78 height 24
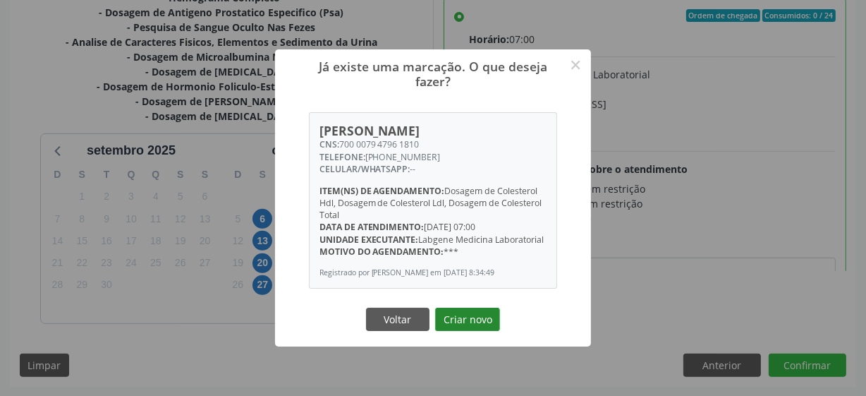
click at [471, 325] on button "Criar novo" at bounding box center [467, 320] width 65 height 24
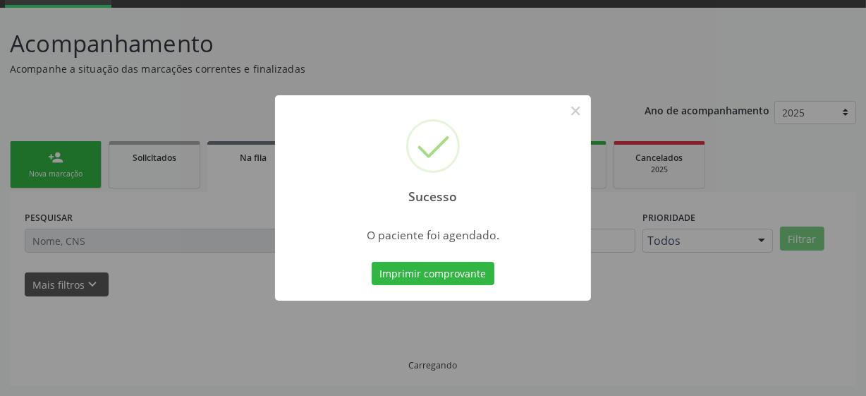
scroll to position [69, 0]
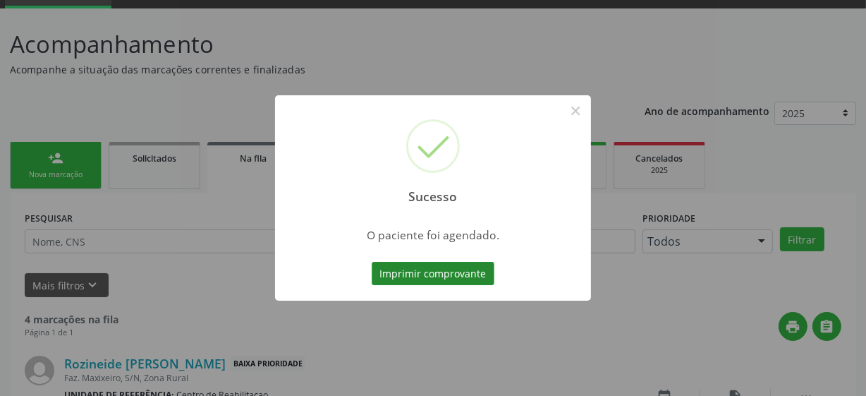
click at [463, 275] on button "Imprimir comprovante" at bounding box center [433, 274] width 123 height 24
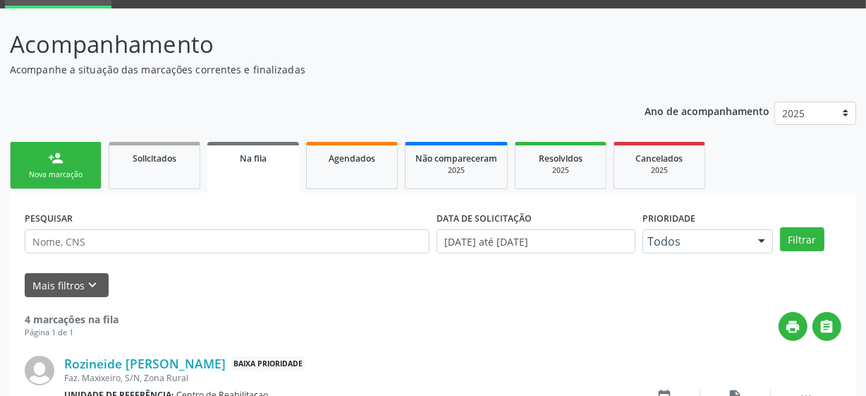
click at [49, 148] on link "person_add Nova marcação" at bounding box center [56, 165] width 92 height 47
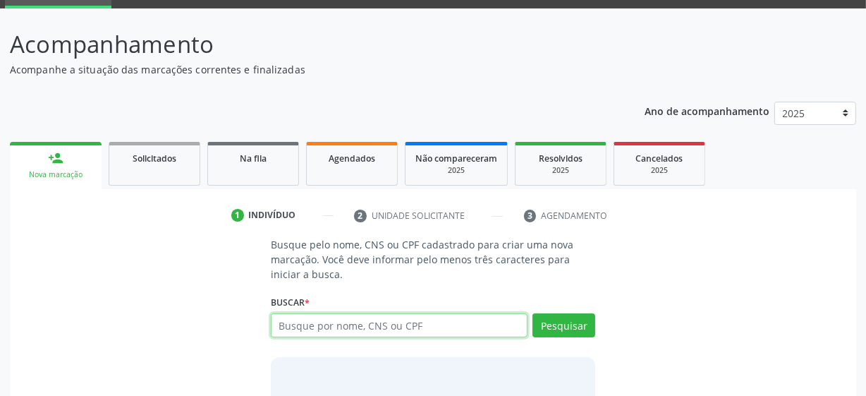
click at [334, 334] on input "text" at bounding box center [399, 325] width 257 height 24
type input "708707157952096"
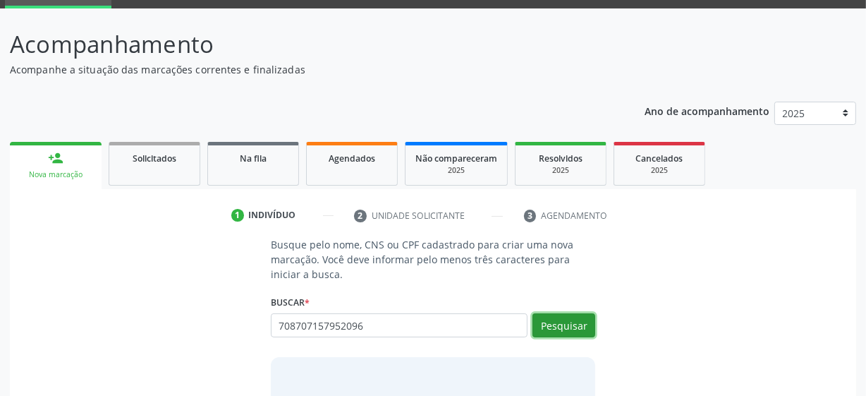
click at [585, 327] on button "Pesquisar" at bounding box center [564, 325] width 63 height 24
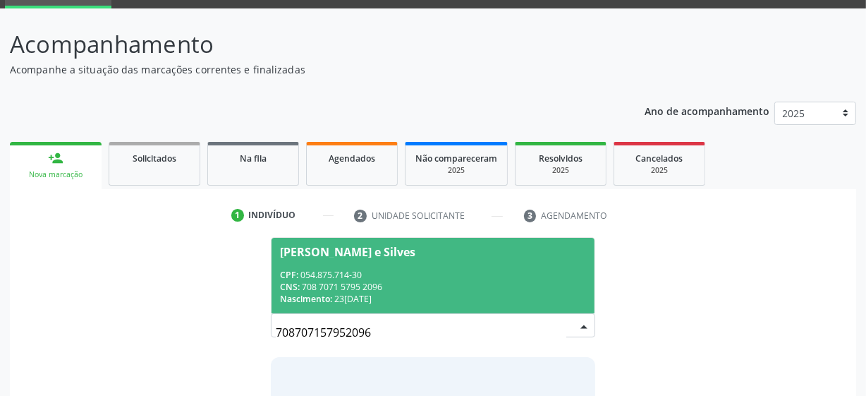
click at [384, 259] on span "[PERSON_NAME] e Silves CPF: 054.875.714-30 CNS: 708 7071 5795 2096 Nascimento: …" at bounding box center [433, 275] width 323 height 75
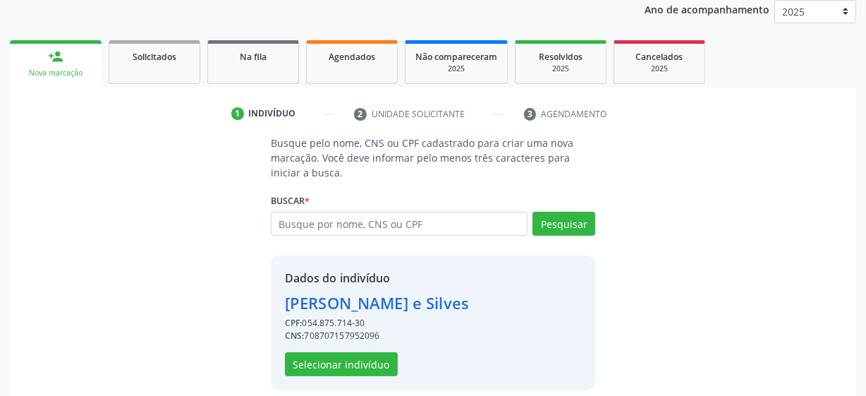
scroll to position [183, 0]
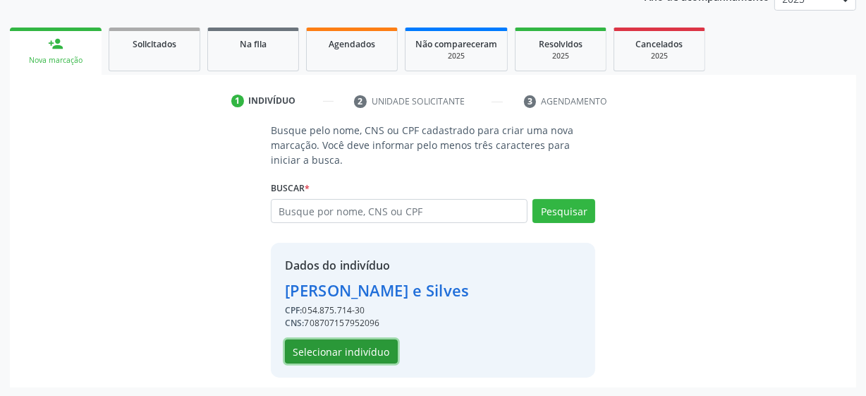
click at [301, 352] on button "Selecionar indivíduo" at bounding box center [341, 351] width 113 height 24
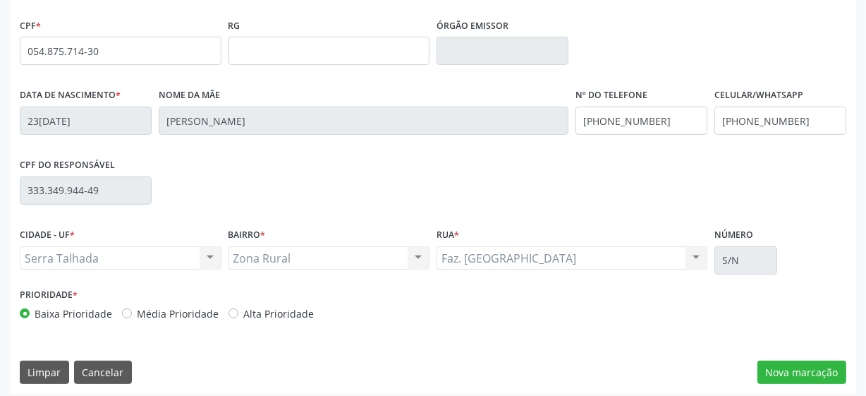
scroll to position [368, 0]
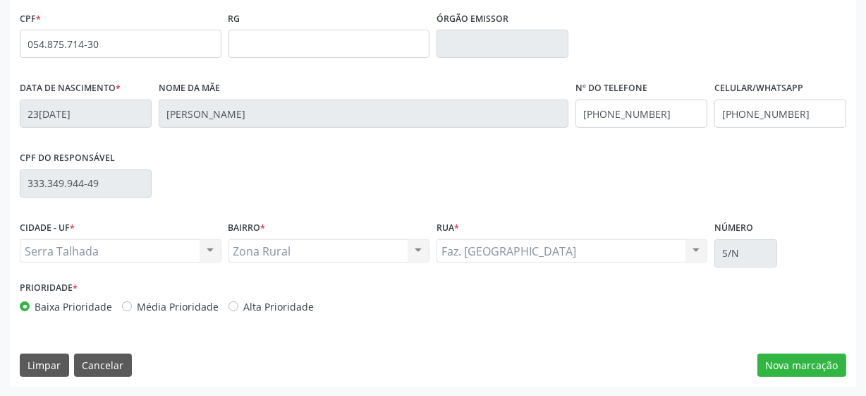
click at [801, 377] on div "CNS 708 7071 5795 2096 Nome * [PERSON_NAME] e [PERSON_NAME] * Feminino Masculin…" at bounding box center [433, 162] width 847 height 449
click at [801, 369] on button "Nova marcação" at bounding box center [802, 365] width 89 height 24
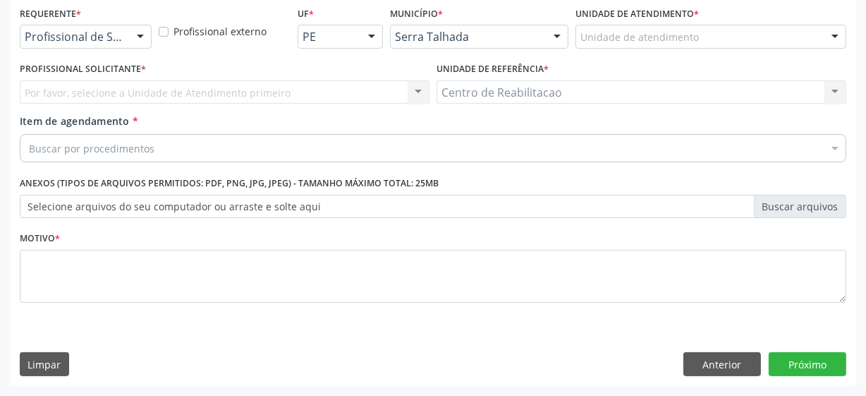
scroll to position [303, 0]
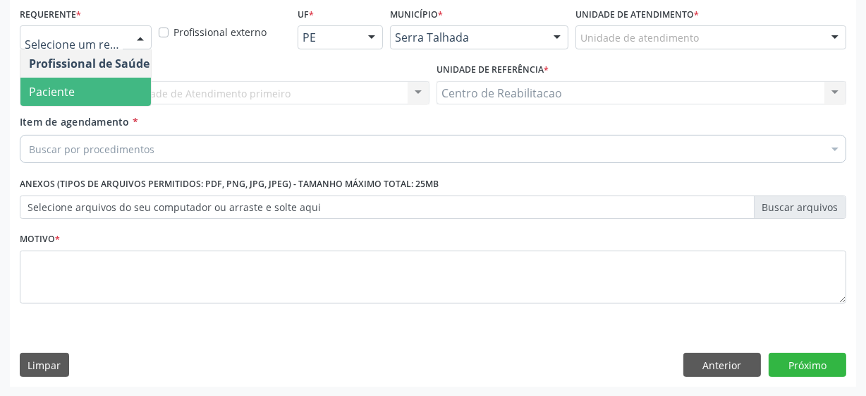
click at [109, 92] on span "Paciente" at bounding box center [89, 92] width 138 height 28
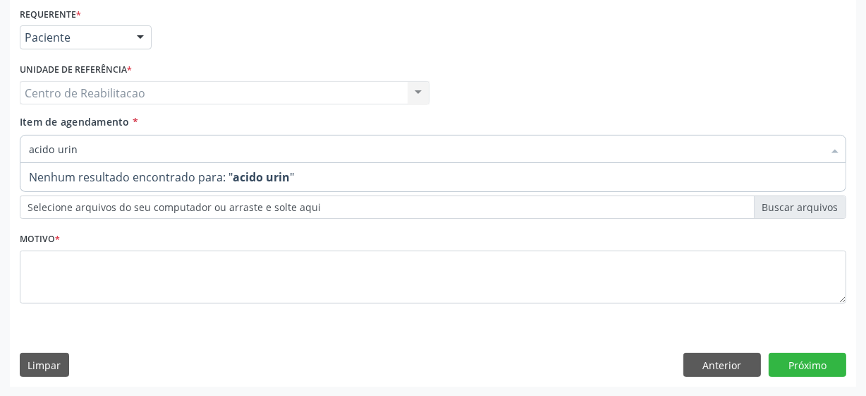
type input "acido uri"
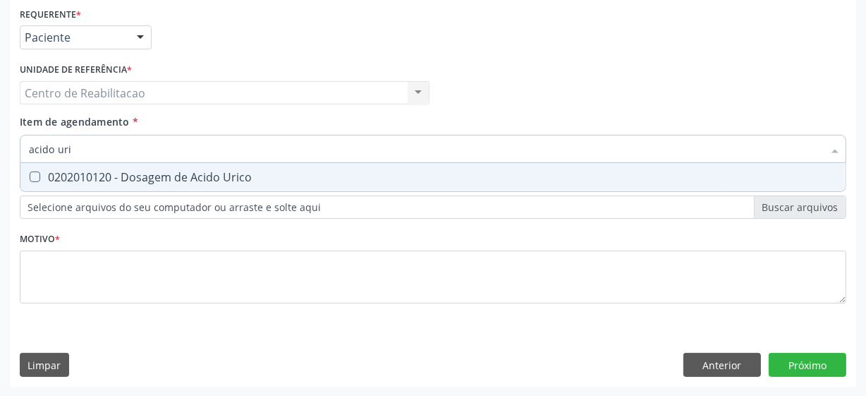
click at [40, 174] on div "0202010120 - Dosagem de Acido Urico" at bounding box center [433, 176] width 809 height 11
checkbox Urico "true"
click at [94, 154] on input "acido uri" at bounding box center [426, 149] width 794 height 28
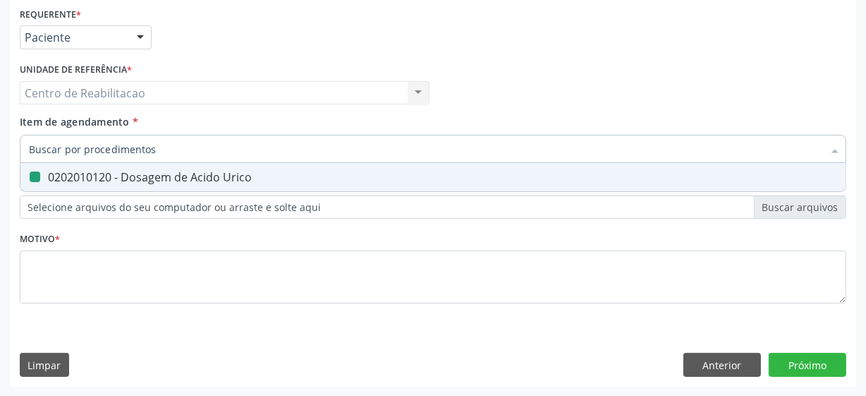
checkbox Urico "false"
type input "bilirru"
click at [30, 178] on Fracoes at bounding box center [35, 176] width 11 height 11
click at [30, 178] on Fracoes "checkbox" at bounding box center [24, 176] width 9 height 9
checkbox Fracoes "true"
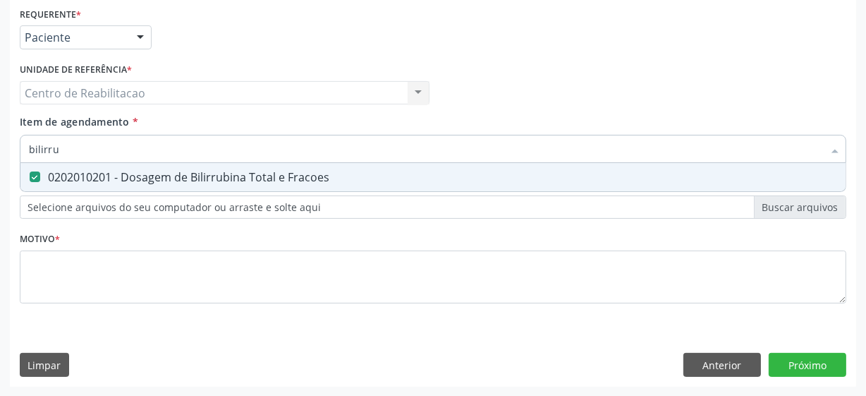
click at [78, 150] on input "bilirru" at bounding box center [426, 149] width 794 height 28
type input "colest"
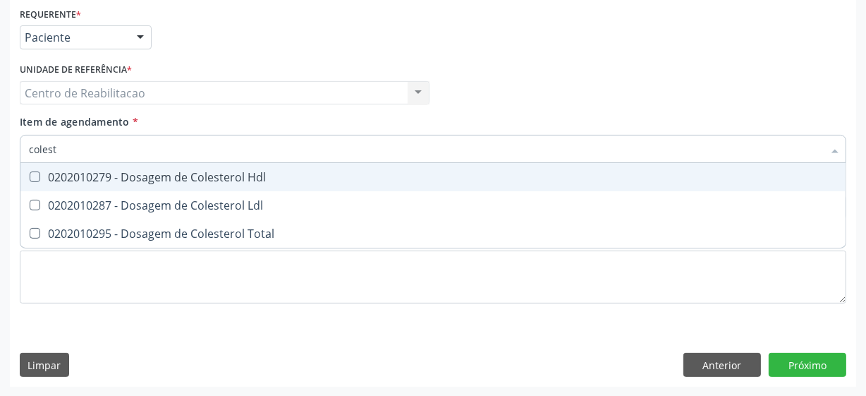
checkbox Hdl "false"
type input "colesterol"
click at [37, 174] on Hdl at bounding box center [35, 176] width 11 height 11
click at [30, 174] on Hdl "checkbox" at bounding box center [24, 176] width 9 height 9
checkbox Hdl "true"
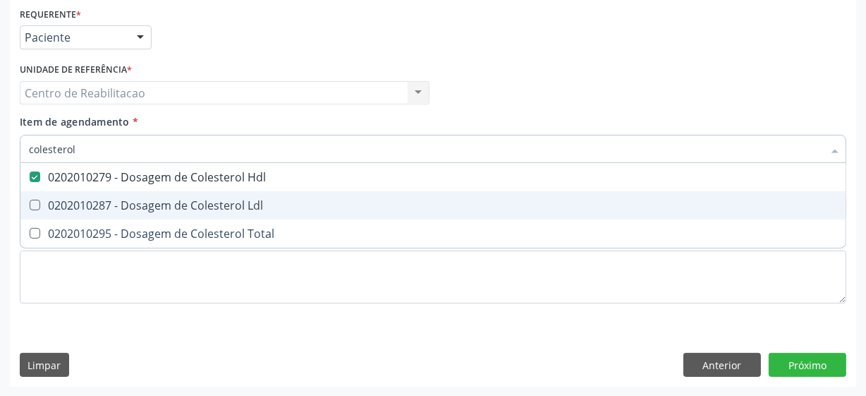
click at [34, 205] on Ldl at bounding box center [35, 205] width 11 height 11
click at [30, 205] on Ldl "checkbox" at bounding box center [24, 204] width 9 height 9
checkbox Ldl "true"
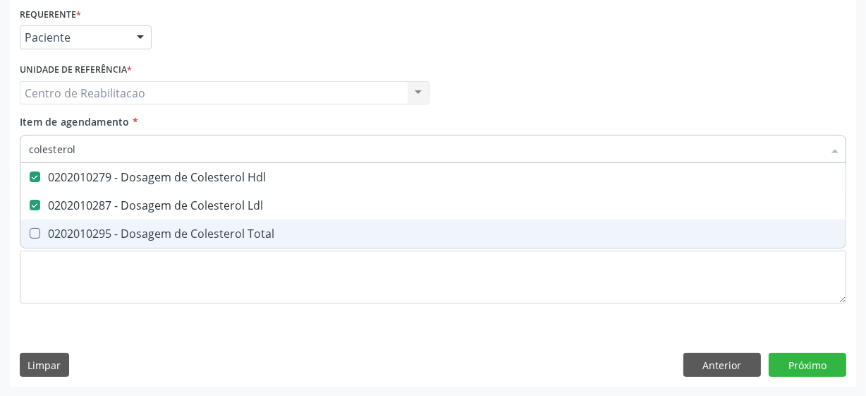
click at [37, 235] on Total at bounding box center [35, 233] width 11 height 11
click at [30, 235] on Total "checkbox" at bounding box center [24, 233] width 9 height 9
checkbox Total "true"
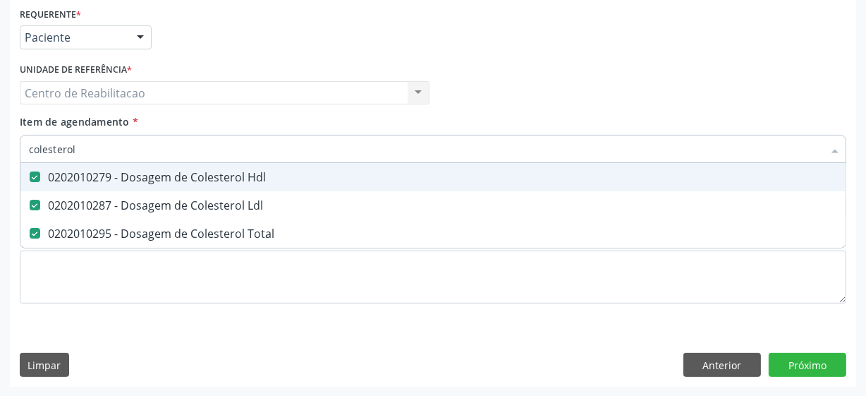
click at [91, 153] on input "colesterol" at bounding box center [426, 149] width 794 height 28
type input "cr"
checkbox Hdl "false"
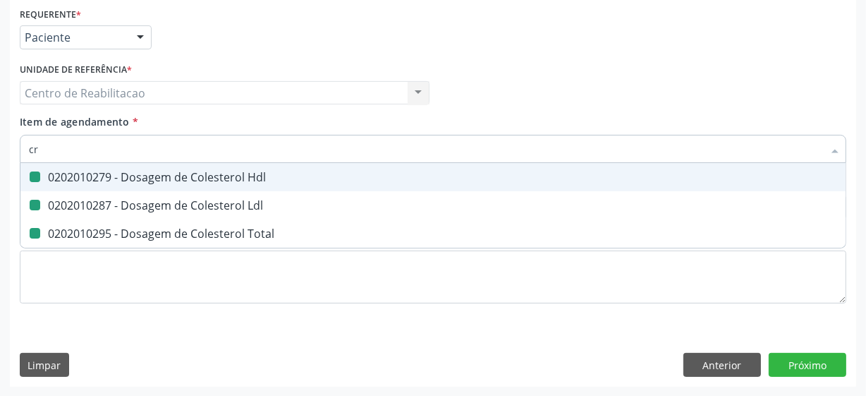
checkbox Ldl "false"
checkbox Total "false"
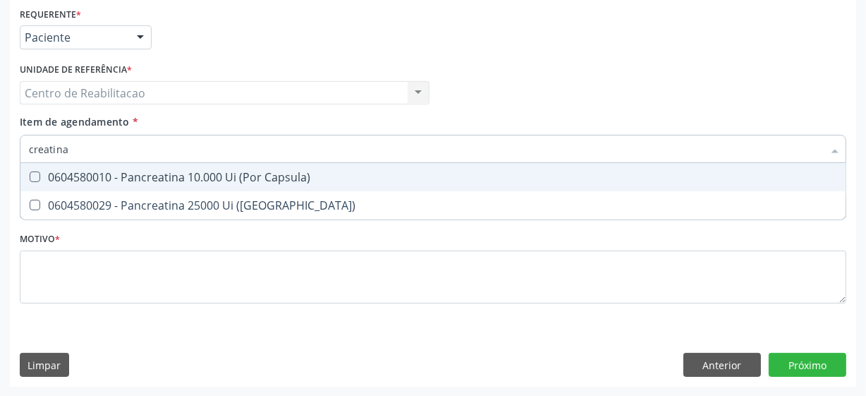
type input "creatin"
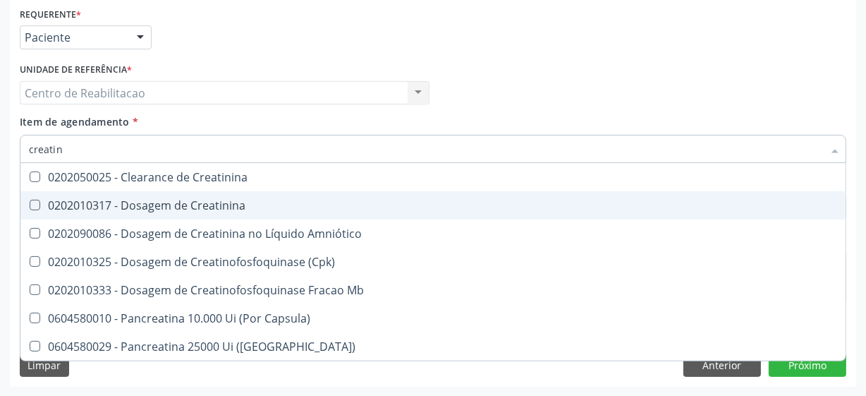
click at [34, 208] on Creatinina at bounding box center [35, 205] width 11 height 11
click at [30, 208] on Creatinina "checkbox" at bounding box center [24, 204] width 9 height 9
checkbox Creatinina "true"
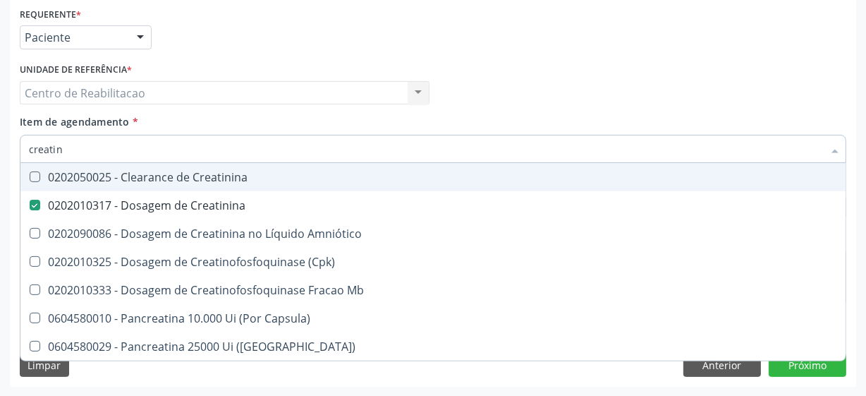
click at [73, 148] on input "creatin" at bounding box center [426, 149] width 794 height 28
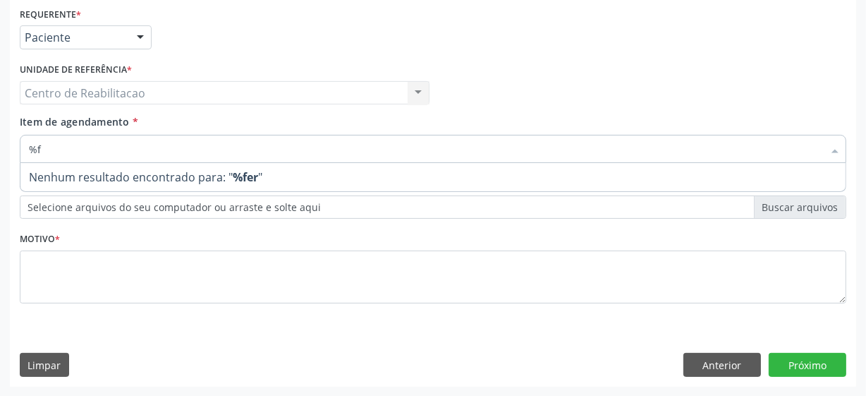
type input "%"
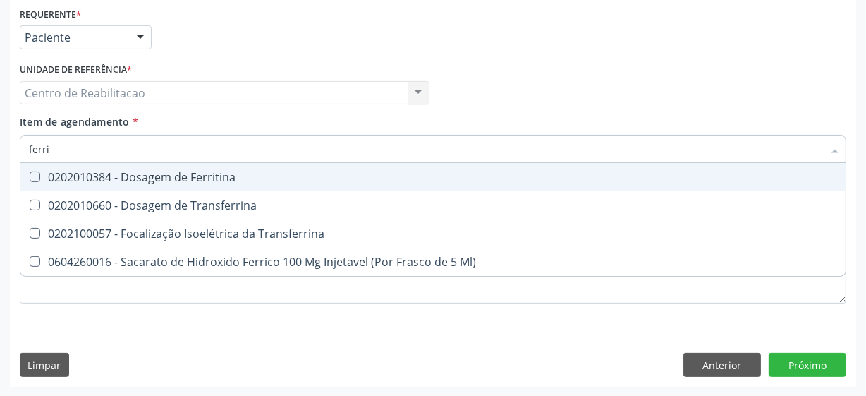
type input "ferrit"
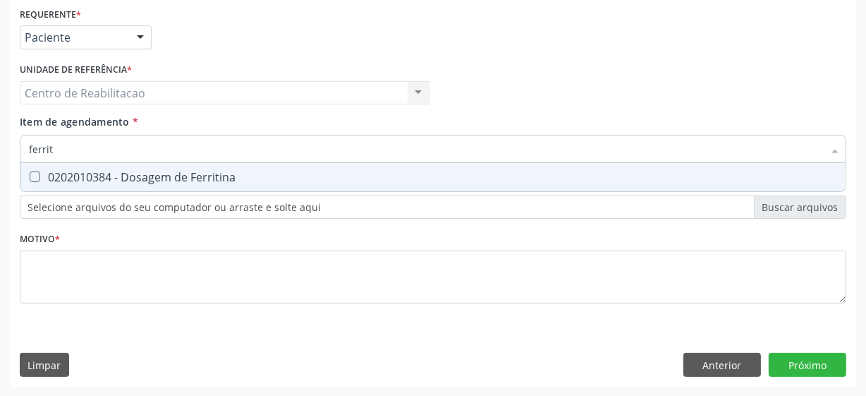
click at [37, 176] on Ferritina at bounding box center [35, 176] width 11 height 11
click at [30, 176] on Ferritina "checkbox" at bounding box center [24, 176] width 9 height 9
checkbox Ferritina "true"
click at [117, 152] on input "ferrit" at bounding box center [426, 149] width 794 height 28
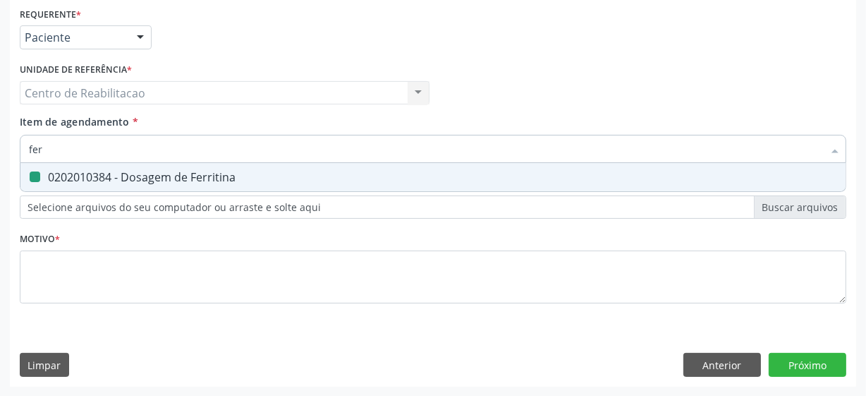
type input "ferr"
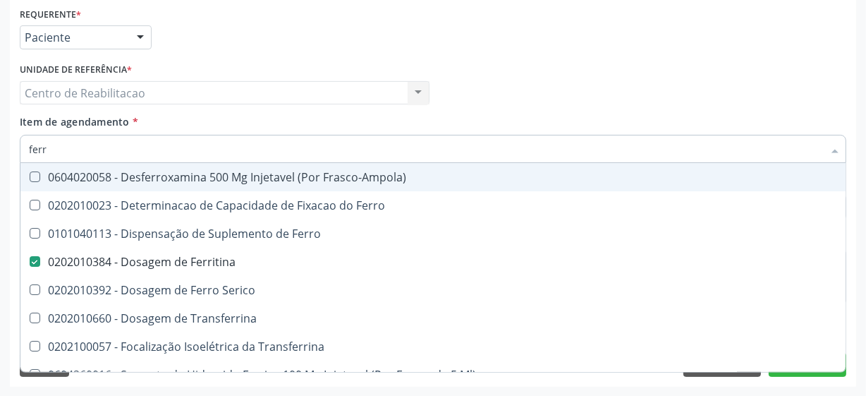
checkbox Frasco-Ampola\) "false"
type input "ferro"
checkbox Ferritina "false"
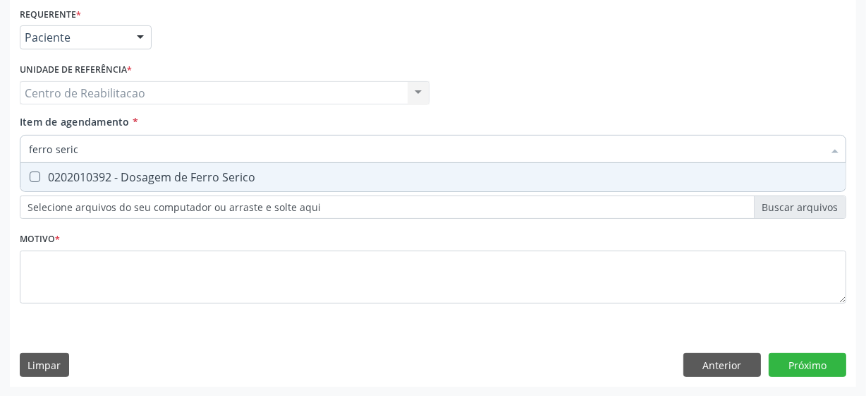
type input "ferro serico"
click at [28, 180] on div at bounding box center [25, 176] width 11 height 11
checkbox Serico "true"
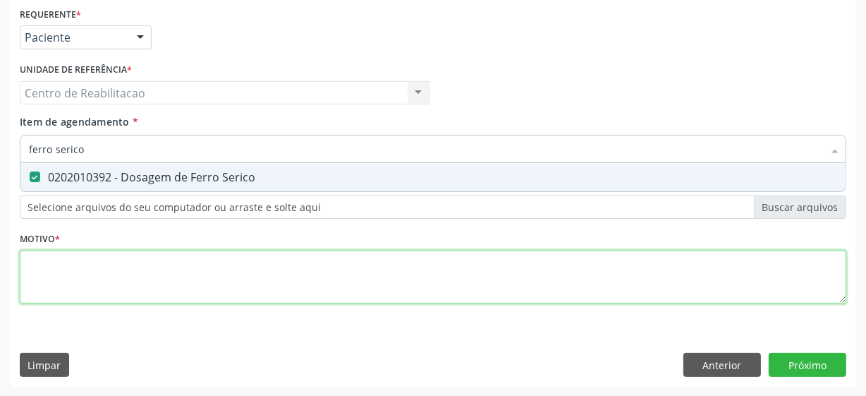
click at [130, 276] on div "Requerente * Paciente Profissional de Saúde Paciente Nenhum resultado encontrad…" at bounding box center [433, 164] width 827 height 320
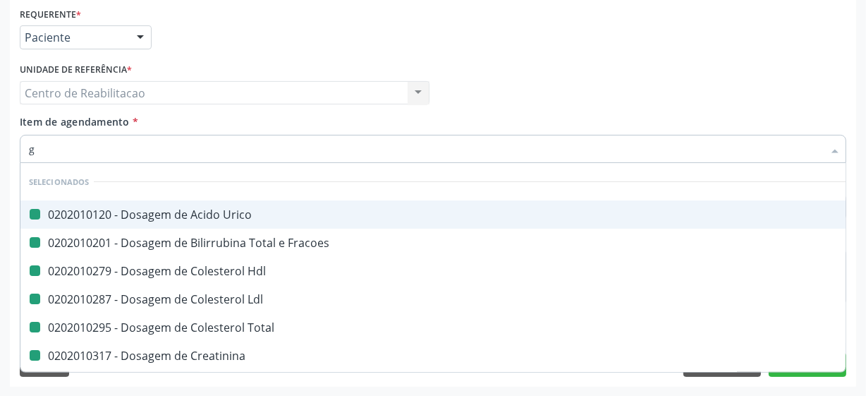
type input "gl"
checkbox Urico "false"
checkbox Fracoes "false"
checkbox Hdl "false"
checkbox Ldl "false"
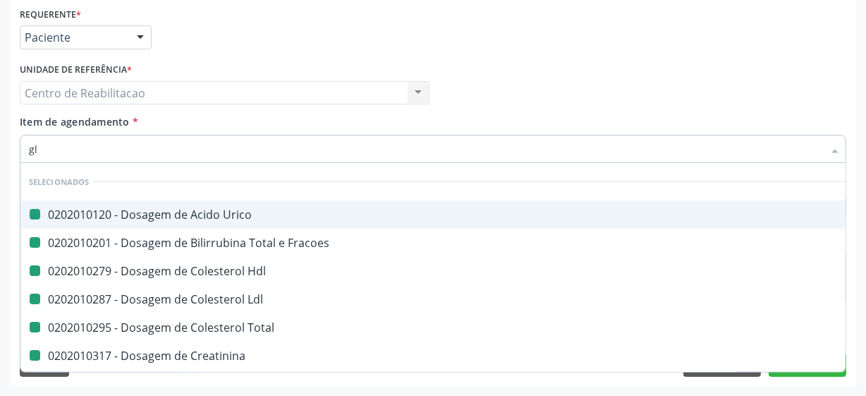
checkbox Total "false"
checkbox Creatinina "false"
checkbox Ferritina "false"
checkbox Serico "false"
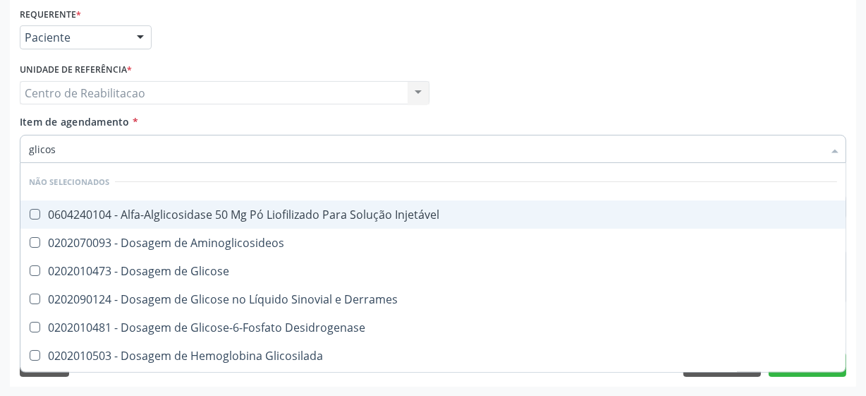
type input "glicose"
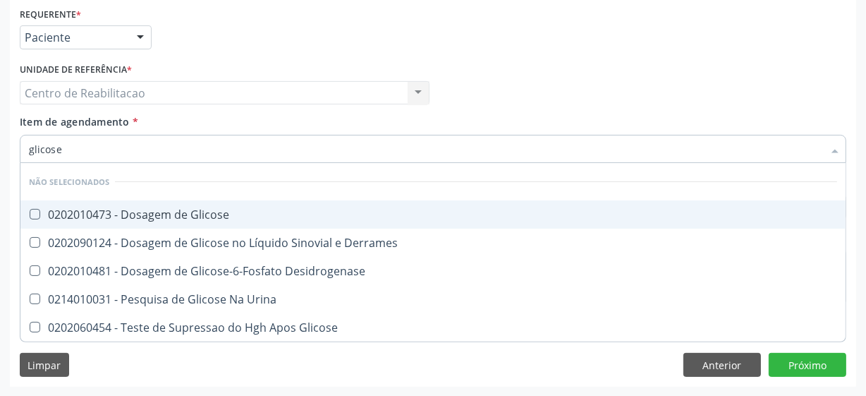
click at [32, 212] on Glicose at bounding box center [35, 214] width 11 height 11
click at [30, 212] on Glicose "checkbox" at bounding box center [24, 214] width 9 height 9
checkbox Glicose "true"
click at [73, 150] on input "glicose" at bounding box center [426, 149] width 794 height 28
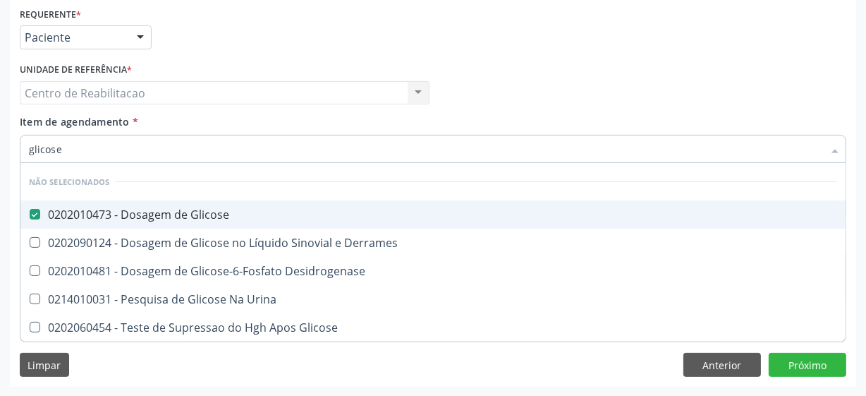
click at [73, 150] on input "glicose" at bounding box center [426, 149] width 794 height 28
type input "gl"
checkbox Glicose "false"
checkbox Derrames "false"
checkbox Desidrogenase "false"
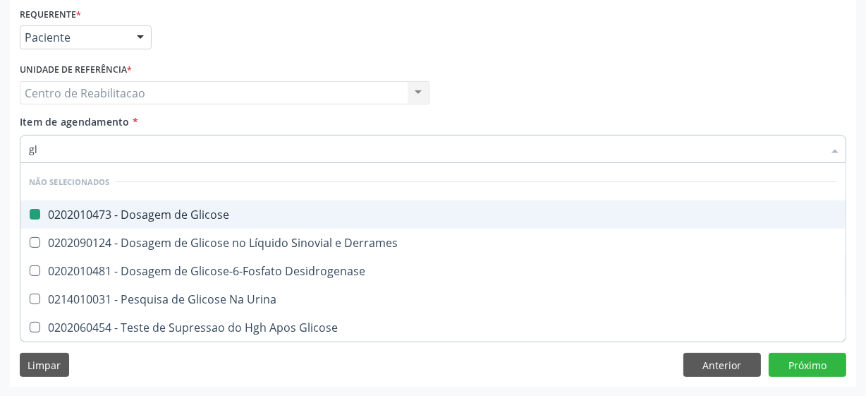
checkbox Urina "false"
checkbox Glicose "false"
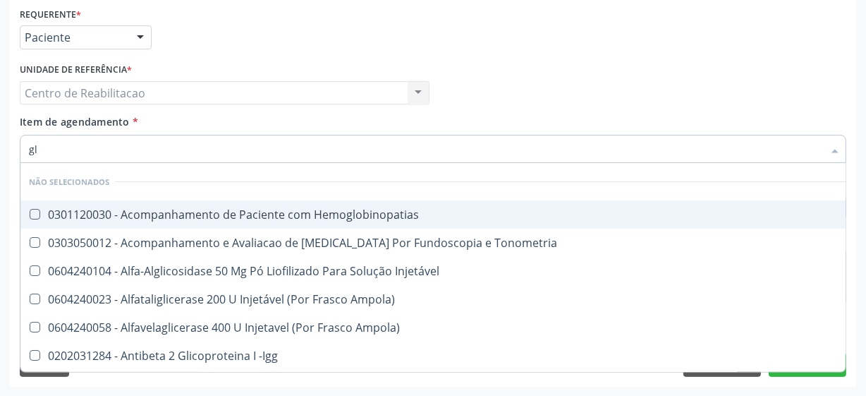
type input "gli"
checkbox \(Confirmatorio\) "true"
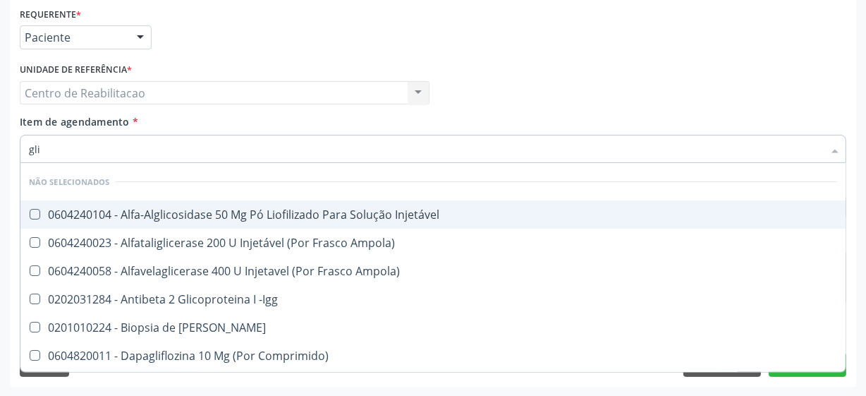
type input "glic"
checkbox Aminoglicosideos "true"
checkbox Glicose "false"
type input "glico"
checkbox Comprimido\) "true"
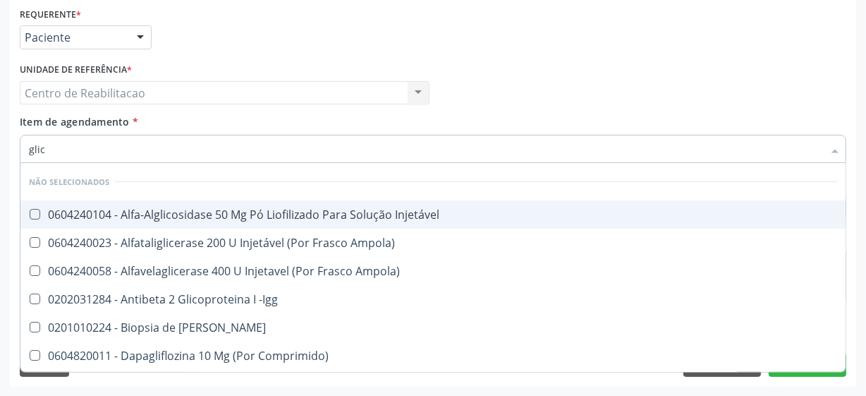
checkbox Aminoglicosideos "false"
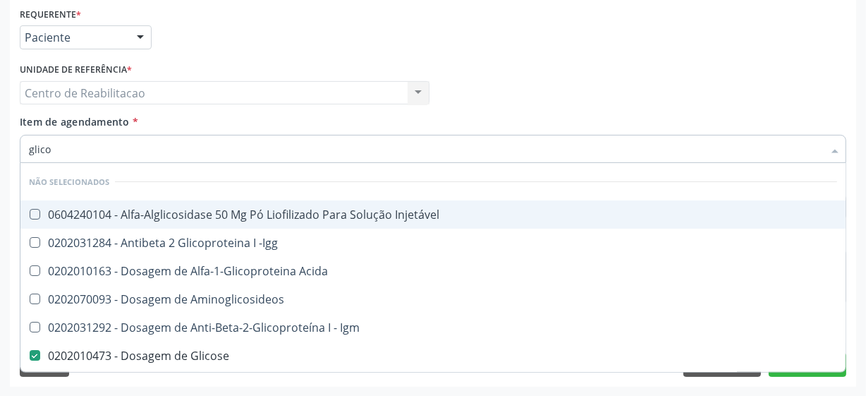
type input "glicos"
checkbox Acida "true"
checkbox Glicose "false"
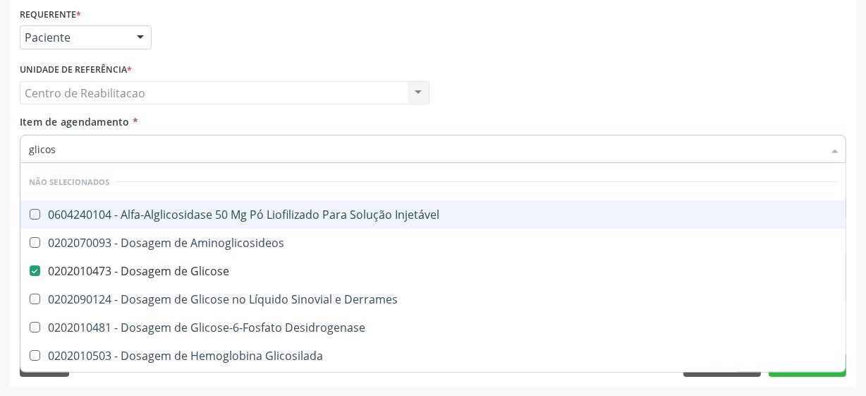
type input "glicosi"
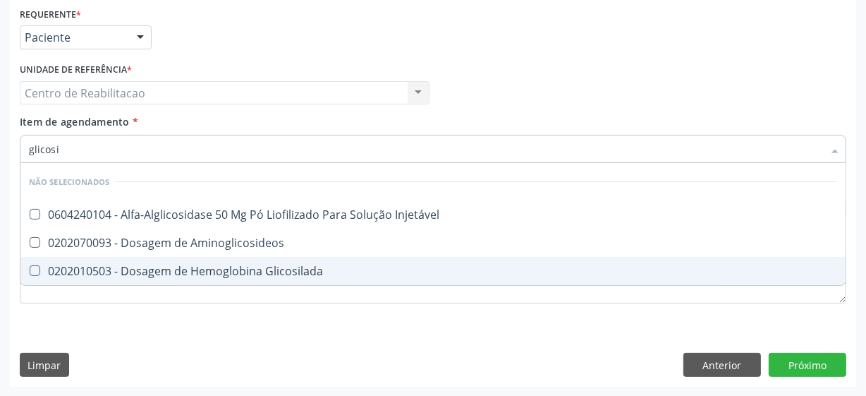
click at [32, 270] on Glicosilada at bounding box center [35, 270] width 11 height 11
click at [30, 270] on Glicosilada "checkbox" at bounding box center [24, 270] width 9 height 9
checkbox Glicosilada "true"
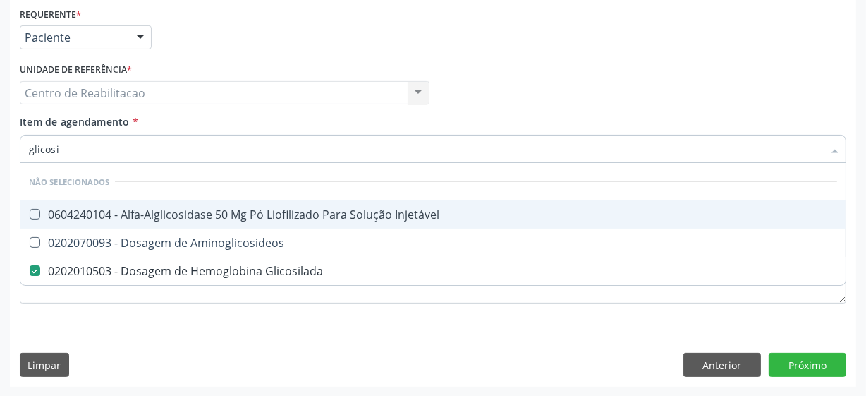
click at [83, 152] on input "glicosi" at bounding box center [426, 149] width 794 height 28
checkbox Injetável "true"
checkbox Aminoglicosideos "true"
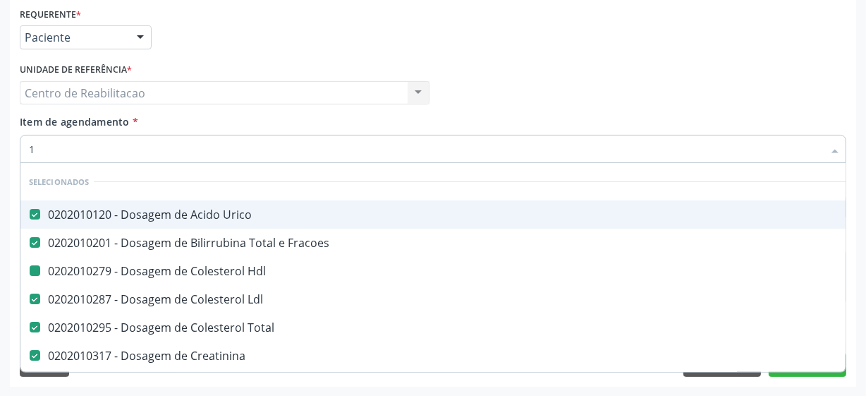
type input "16"
checkbox Urico "false"
checkbox Fracoes "false"
checkbox Hdl "false"
checkbox Ldl "false"
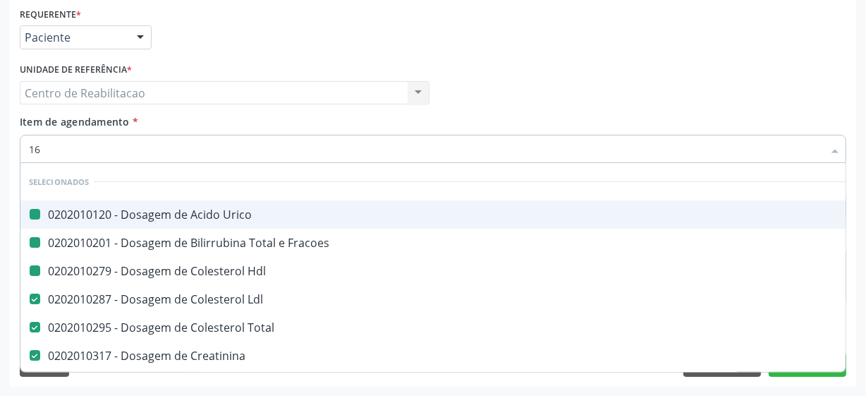
checkbox Total "false"
checkbox Creatinina "false"
checkbox Ferritina "false"
checkbox Serico "false"
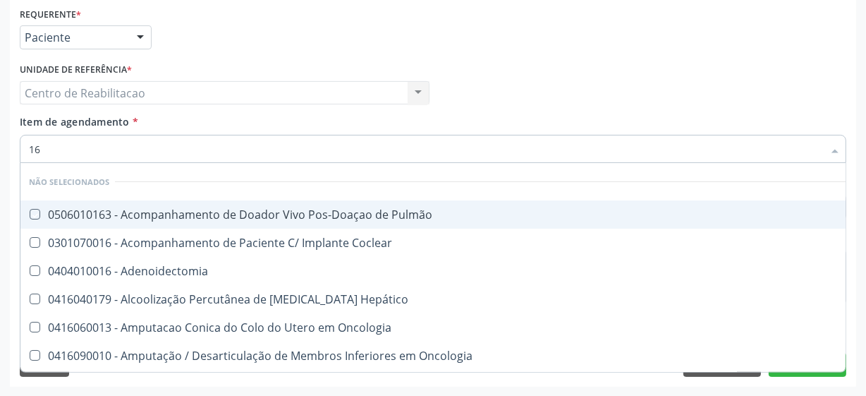
type input "1"
checkbox Pulmão "true"
checkbox Coclear "true"
checkbox Adenoidectomia "true"
checkbox Hepático "true"
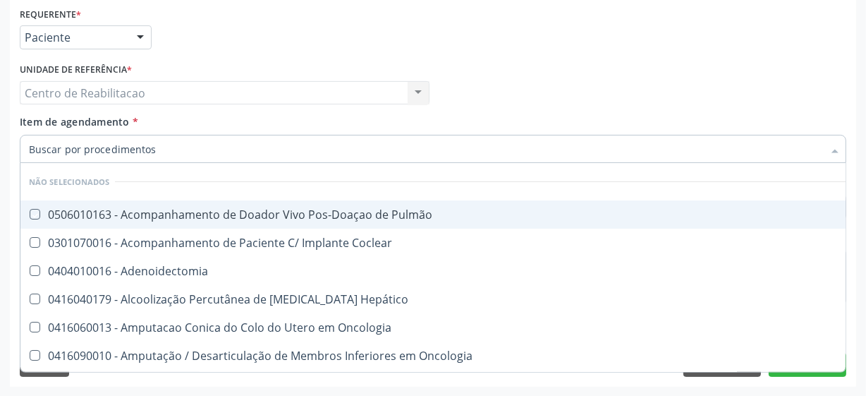
checkbox Oncologia "true"
checkbox Punho "true"
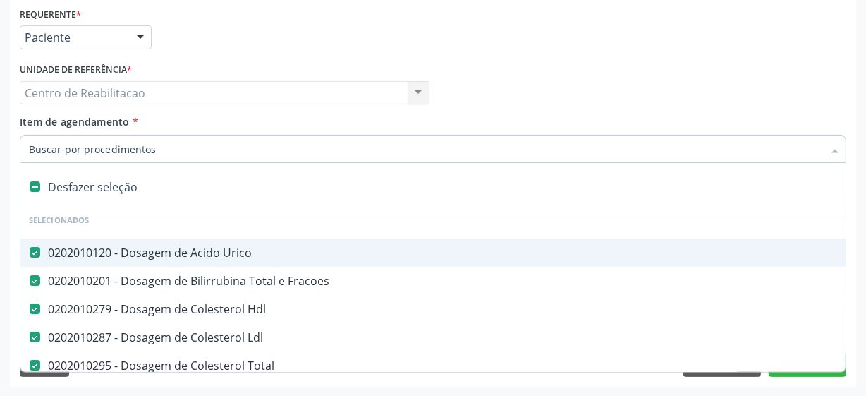
type input "t"
checkbox Serico "false"
type input "tg"
checkbox Urico "false"
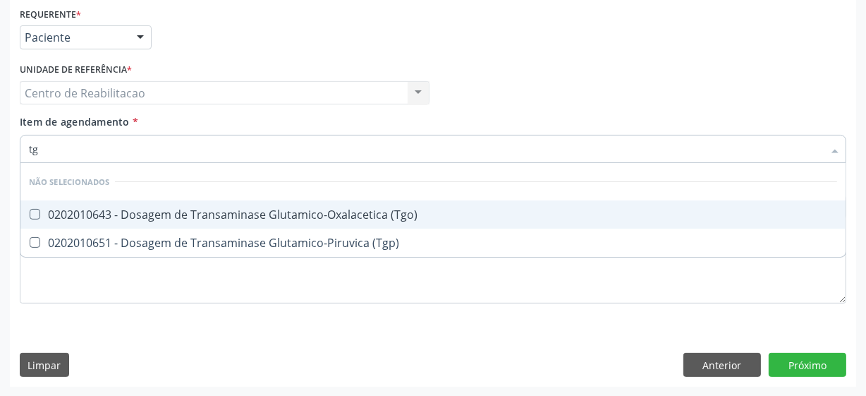
type input "tgo"
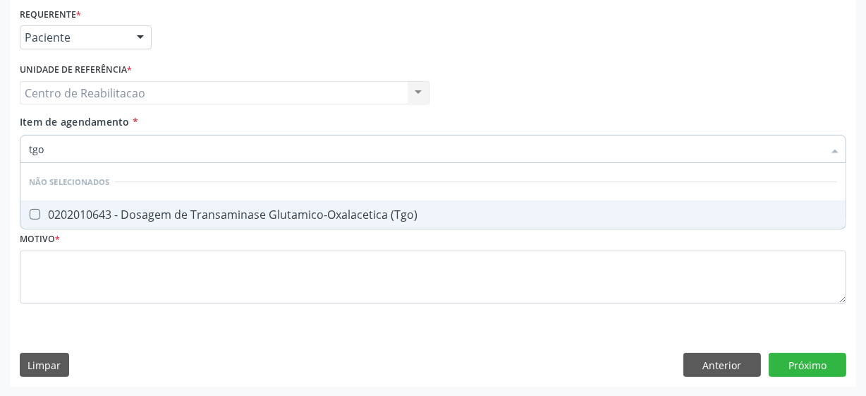
click at [35, 217] on \(Tgo\) at bounding box center [35, 214] width 11 height 11
click at [30, 217] on \(Tgo\) "checkbox" at bounding box center [24, 214] width 9 height 9
checkbox \(Tgo\) "true"
click at [49, 151] on input "tgo" at bounding box center [426, 149] width 794 height 28
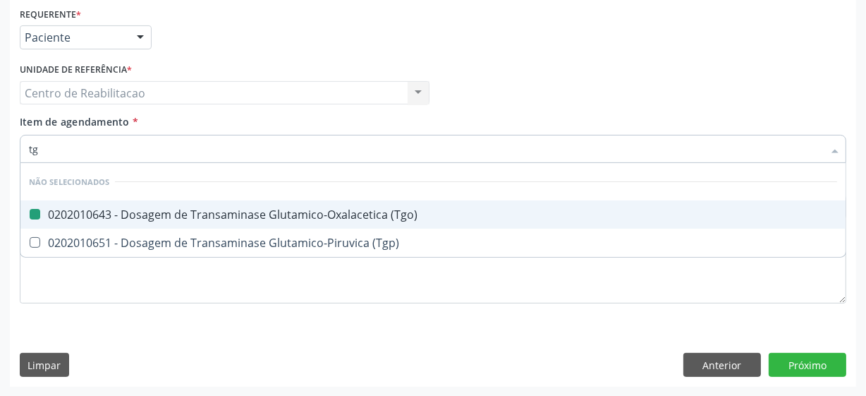
type input "tgp"
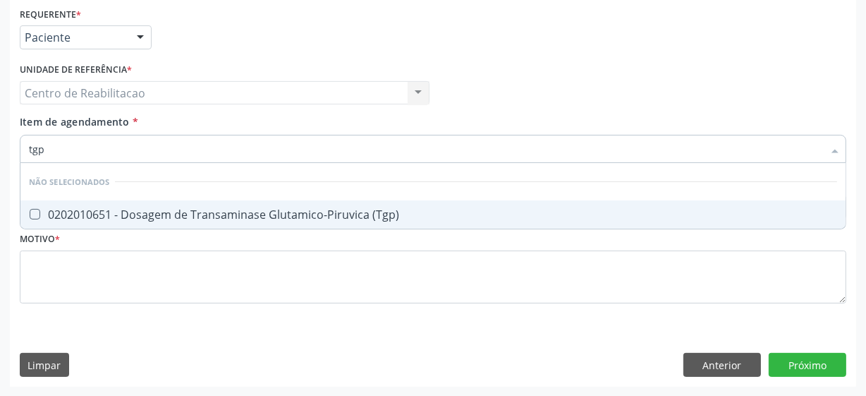
click at [39, 214] on \(Tgp\) at bounding box center [35, 214] width 11 height 11
click at [30, 214] on \(Tgp\) "checkbox" at bounding box center [24, 214] width 9 height 9
checkbox \(Tgp\) "true"
click at [52, 153] on input "tgp" at bounding box center [426, 149] width 794 height 28
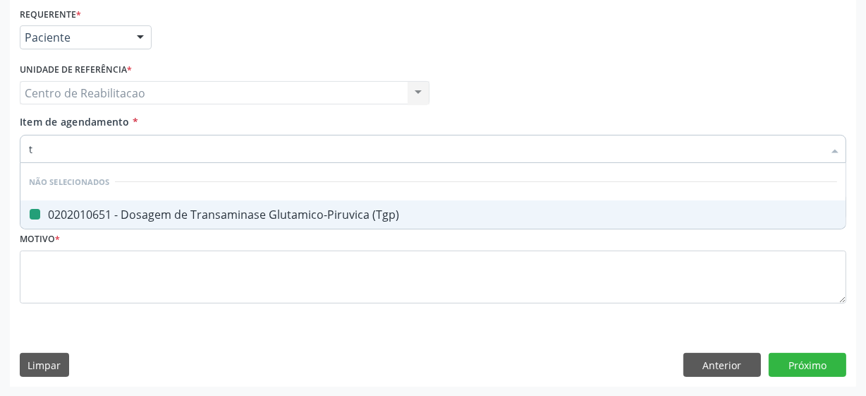
type input "tr"
checkbox \(Tgp\) "false"
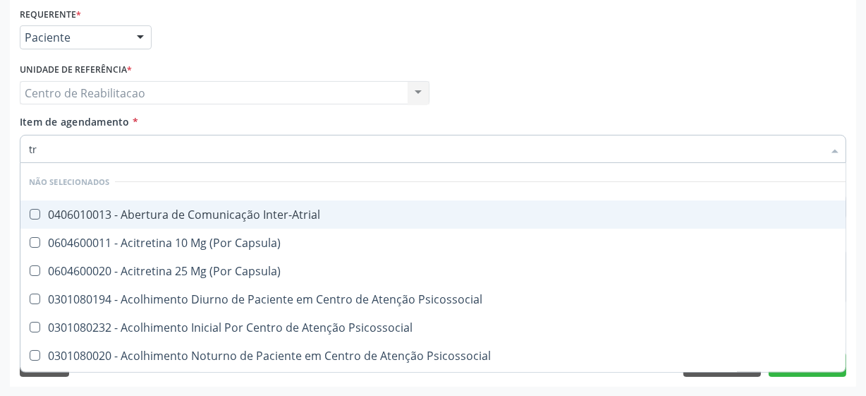
type input "tri"
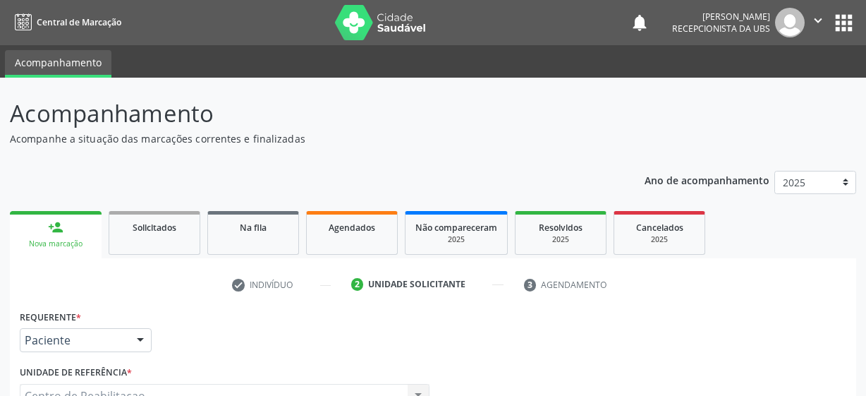
scroll to position [303, 0]
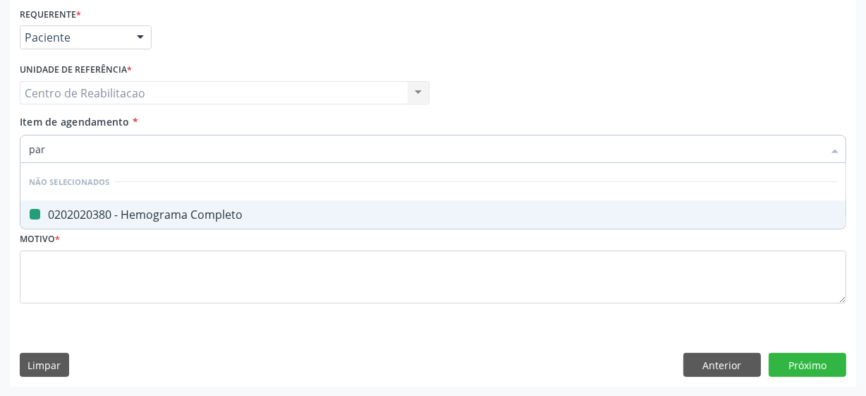
type input "para"
checkbox Completo "false"
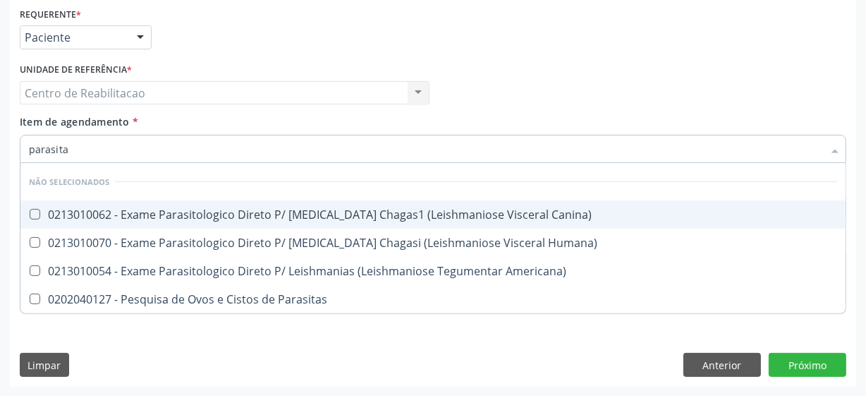
type input "parasitas"
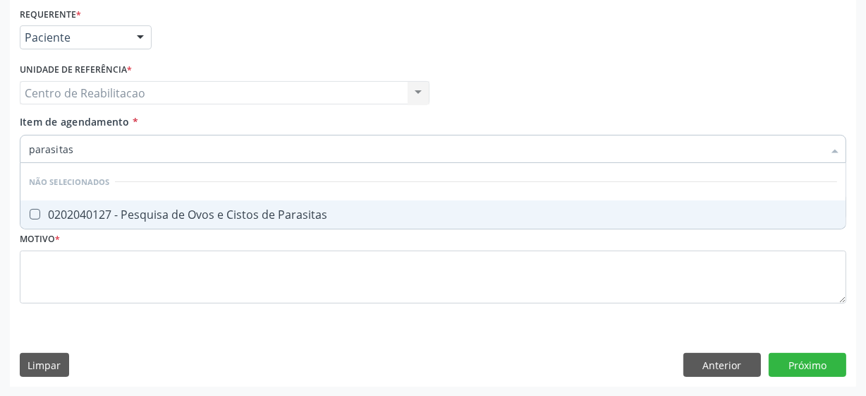
click at [32, 215] on Parasitas at bounding box center [35, 214] width 11 height 11
click at [30, 215] on Parasitas "checkbox" at bounding box center [24, 214] width 9 height 9
checkbox Parasitas "true"
click at [133, 152] on input "parasitas" at bounding box center [426, 149] width 794 height 28
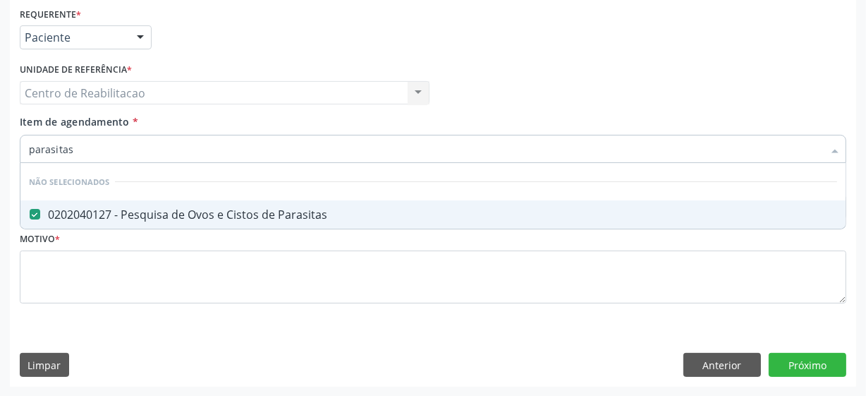
click at [133, 152] on input "parasitas" at bounding box center [426, 149] width 794 height 28
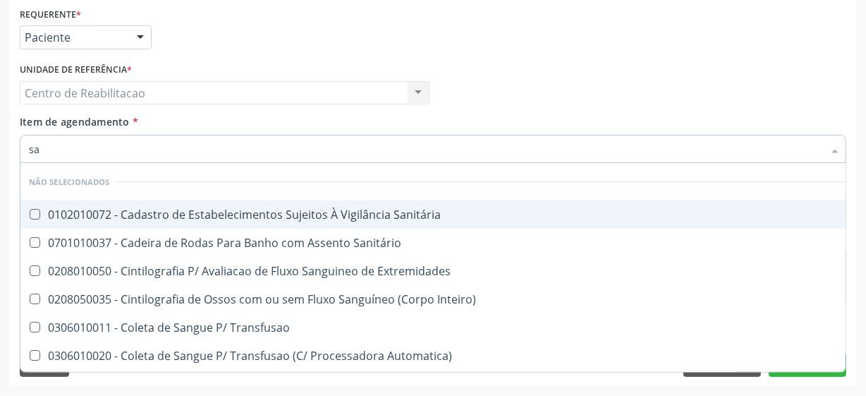
type input "san"
checkbox Sanitária "false"
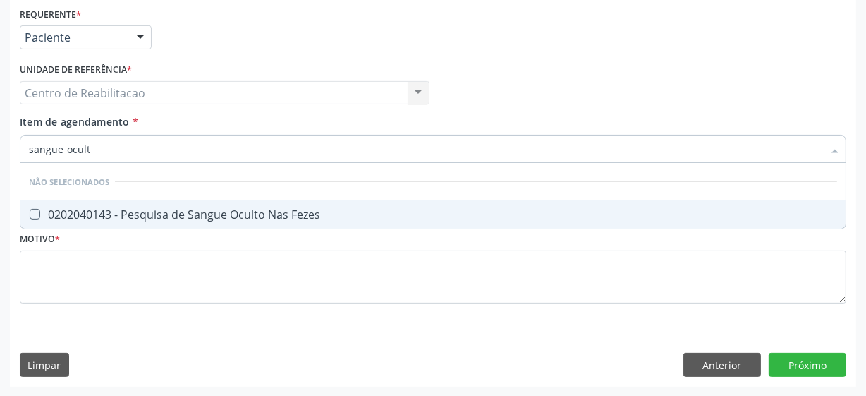
type input "sangue oculto"
click at [36, 213] on Fezes at bounding box center [35, 214] width 11 height 11
click at [30, 213] on Fezes "checkbox" at bounding box center [24, 214] width 9 height 9
checkbox Fezes "true"
click at [91, 151] on input "sangue oculto" at bounding box center [426, 149] width 794 height 28
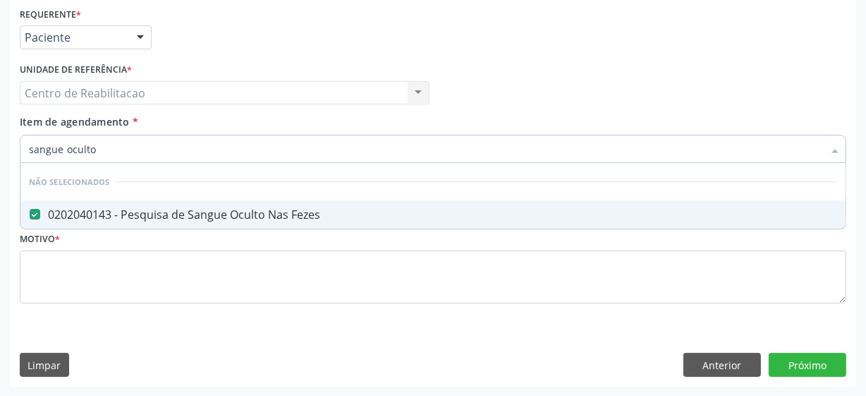
click at [91, 151] on input "sangue oculto" at bounding box center [426, 149] width 794 height 28
type input "("
checkbox Fezes "false"
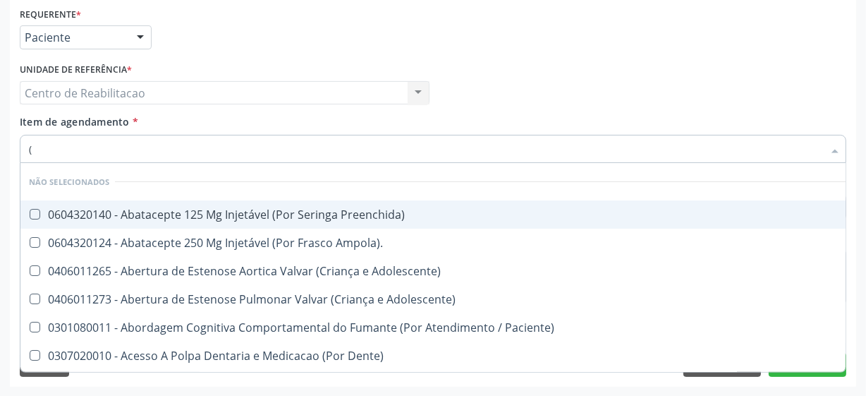
type input "(t"
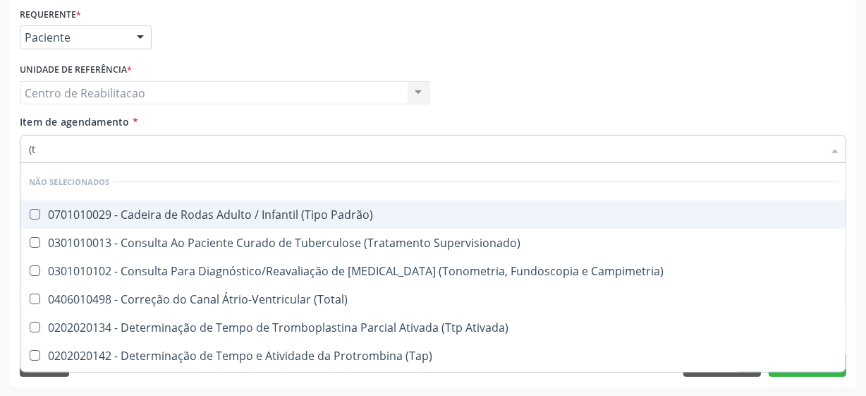
checkbox \(Tgo\) "true"
checkbox \(Tgp\) "true"
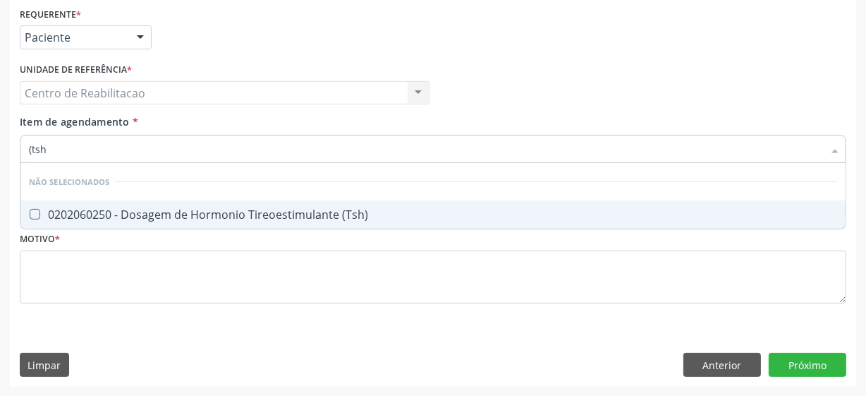
type input "(tsh)"
click at [37, 210] on \(Tsh\) at bounding box center [35, 214] width 11 height 11
click at [30, 210] on \(Tsh\) "checkbox" at bounding box center [24, 214] width 9 height 9
checkbox \(Tsh\) "true"
click at [110, 147] on input "(tsh)" at bounding box center [426, 149] width 794 height 28
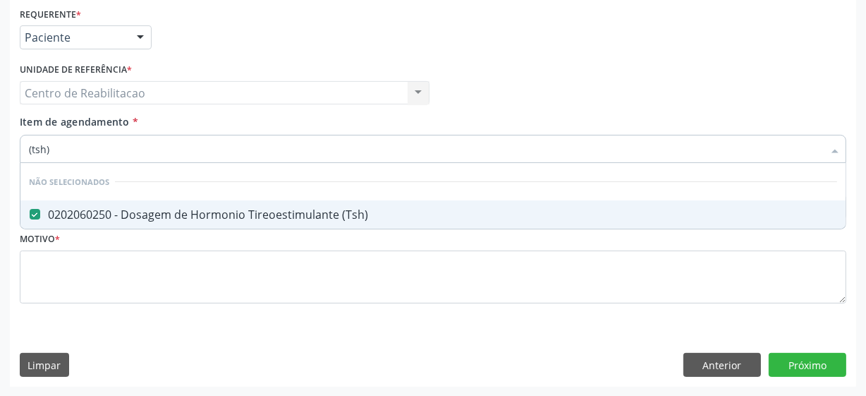
click at [110, 147] on input "(tsh)" at bounding box center [426, 149] width 794 height 28
type input "("
checkbox \(Tsh\) "false"
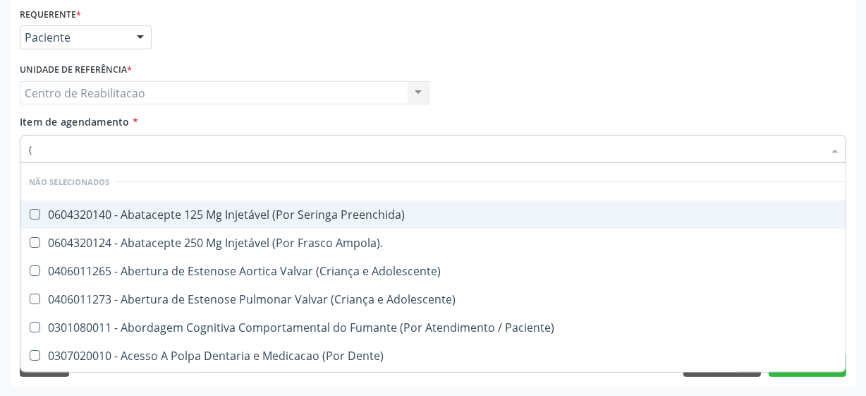
type input "(t"
checkbox Capsula\) "true"
checkbox Terapeutica\) "true"
checkbox \(Uaa\)\ "true"
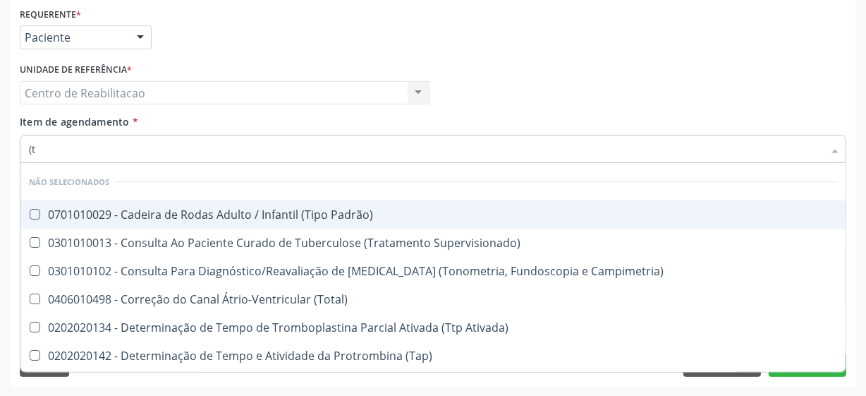
type input "(t4"
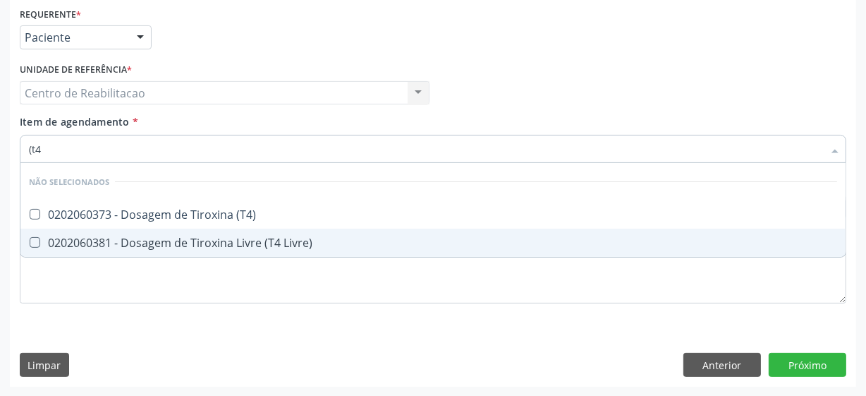
click at [36, 242] on Livre\) at bounding box center [35, 242] width 11 height 11
click at [30, 242] on Livre\) "checkbox" at bounding box center [24, 242] width 9 height 9
checkbox Livre\) "true"
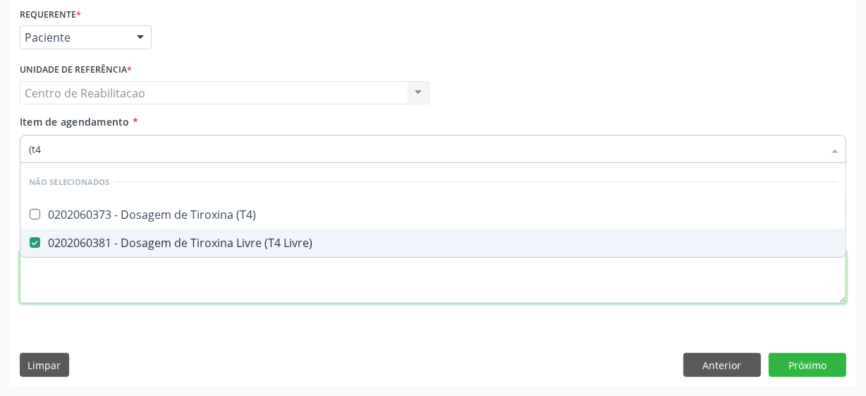
click at [111, 291] on div "Requerente * Paciente Profissional de Saúde Paciente Nenhum resultado encontrad…" at bounding box center [433, 164] width 827 height 320
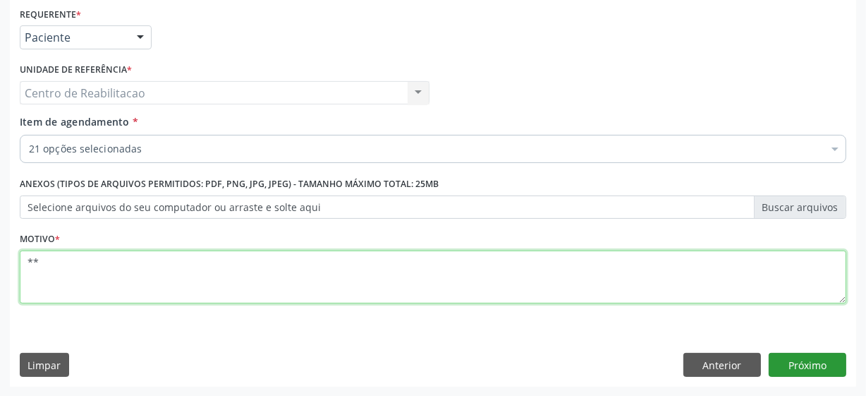
type textarea "**"
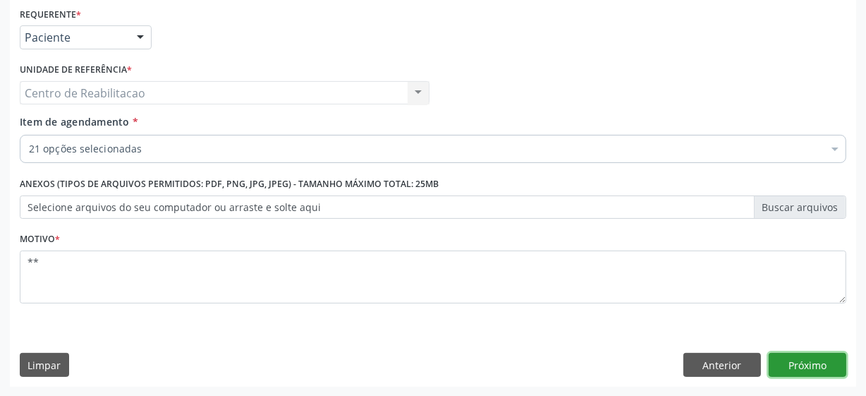
click at [785, 357] on button "Próximo" at bounding box center [808, 365] width 78 height 24
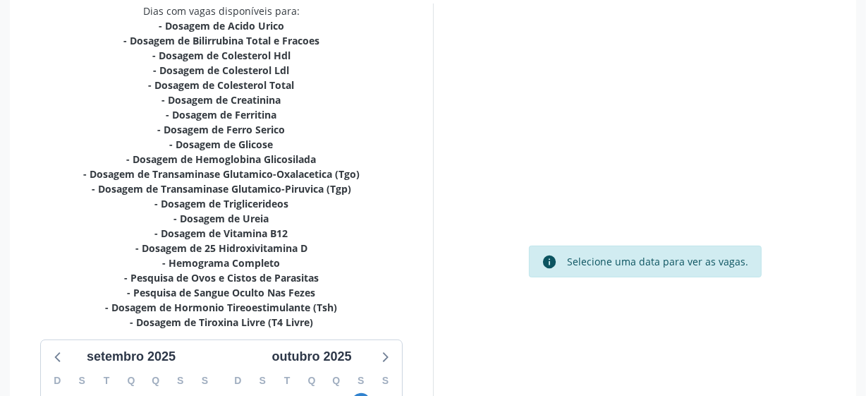
scroll to position [500, 0]
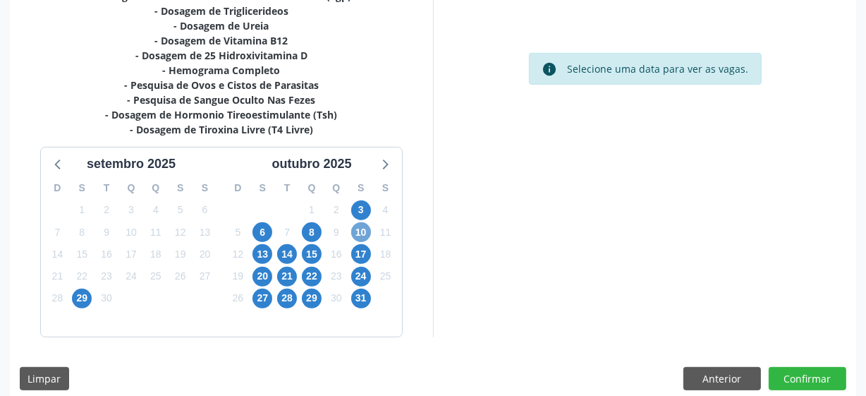
click at [365, 234] on span "10" at bounding box center [361, 232] width 20 height 20
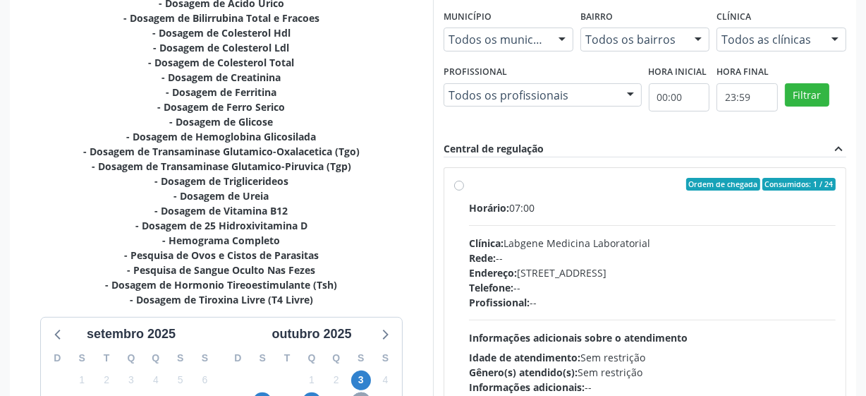
scroll to position [308, 0]
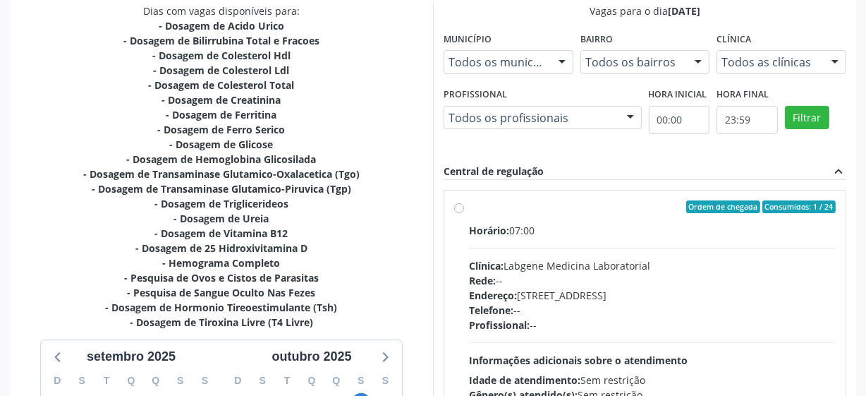
click at [469, 205] on label "Ordem de chegada Consumidos: 1 / 24 Horário: 07:00 Clínica: Labgene Medicina La…" at bounding box center [652, 308] width 367 height 217
click at [459, 205] on input "Ordem de chegada Consumidos: 1 / 24 Horário: 07:00 Clínica: Labgene Medicina La…" at bounding box center [459, 206] width 10 height 13
radio input "true"
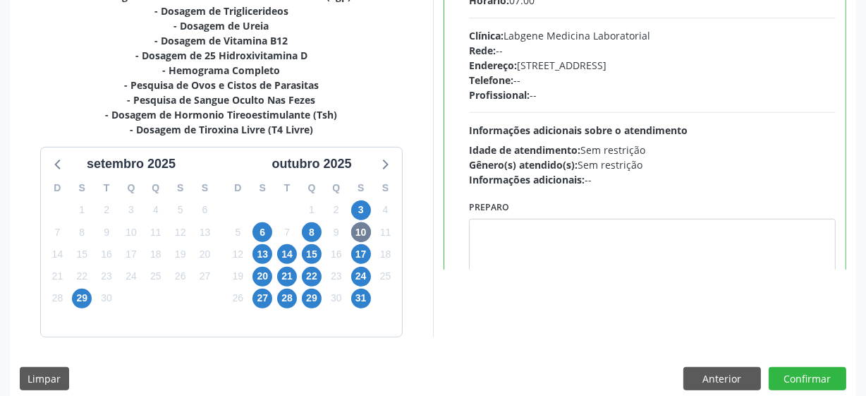
scroll to position [70, 0]
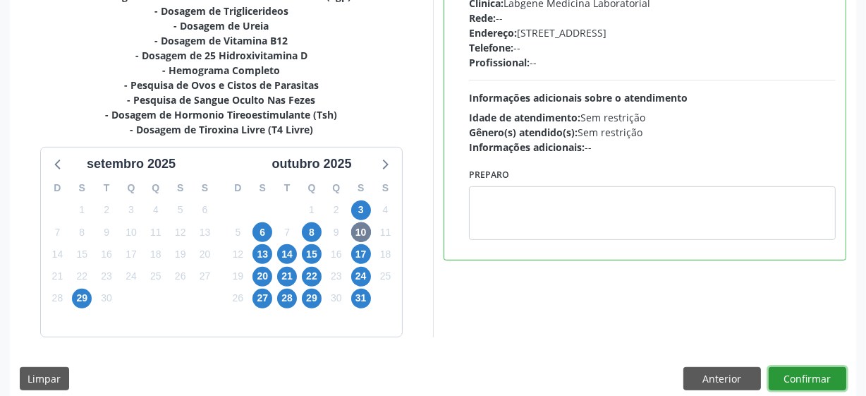
click at [805, 375] on button "Confirmar" at bounding box center [808, 379] width 78 height 24
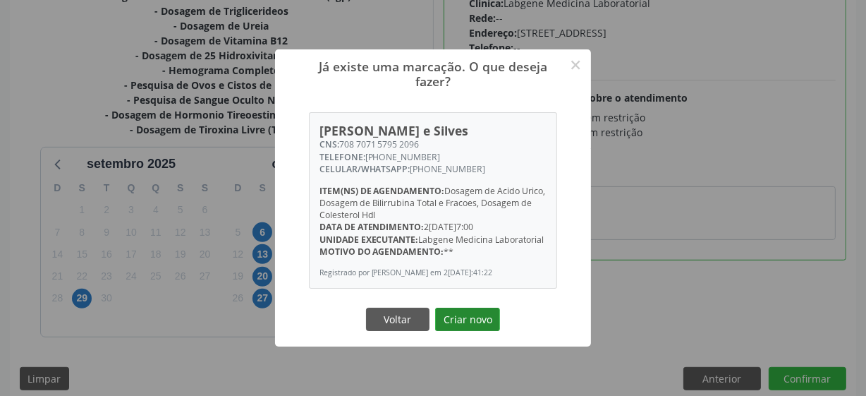
click at [476, 322] on button "Criar novo" at bounding box center [467, 320] width 65 height 24
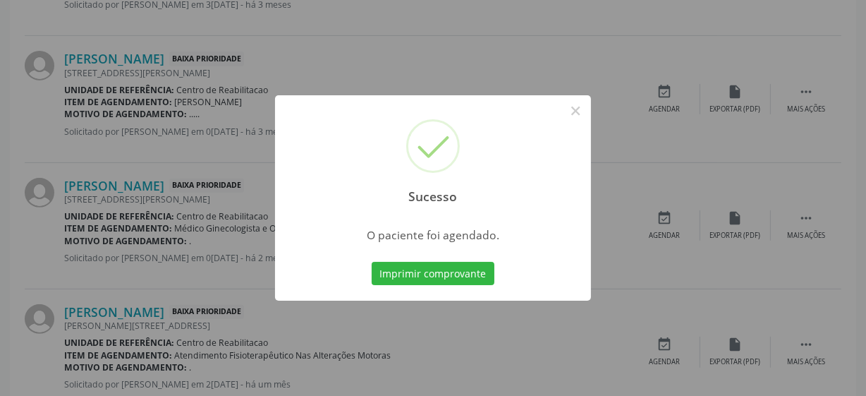
scroll to position [69, 0]
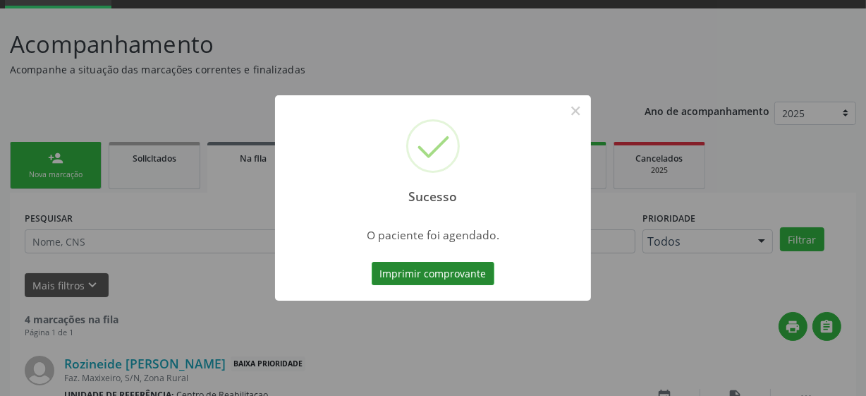
click at [440, 277] on button "Imprimir comprovante" at bounding box center [433, 274] width 123 height 24
